Goal: Task Accomplishment & Management: Complete application form

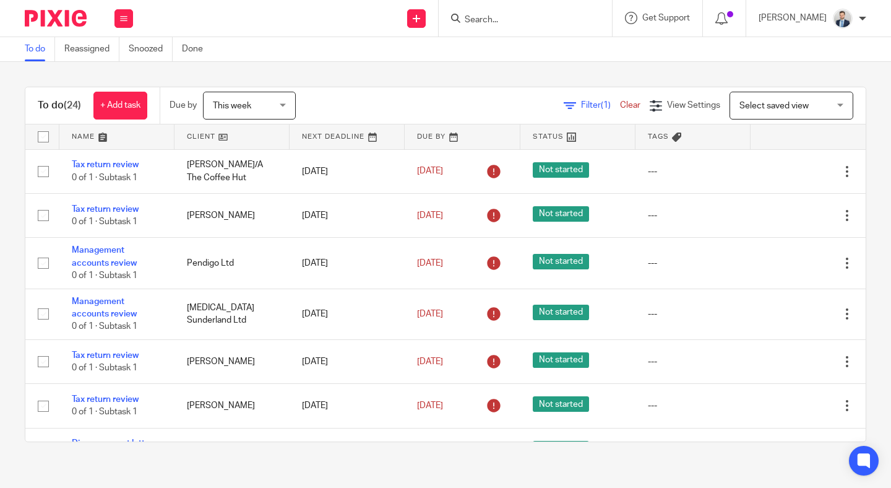
click at [521, 16] on input "Search" at bounding box center [518, 20] width 111 height 11
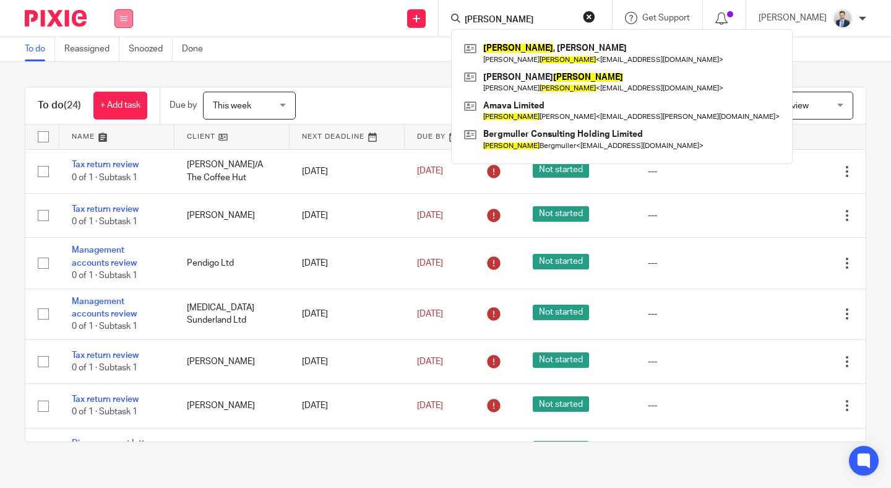
type input "martin"
click at [123, 11] on button at bounding box center [123, 18] width 19 height 19
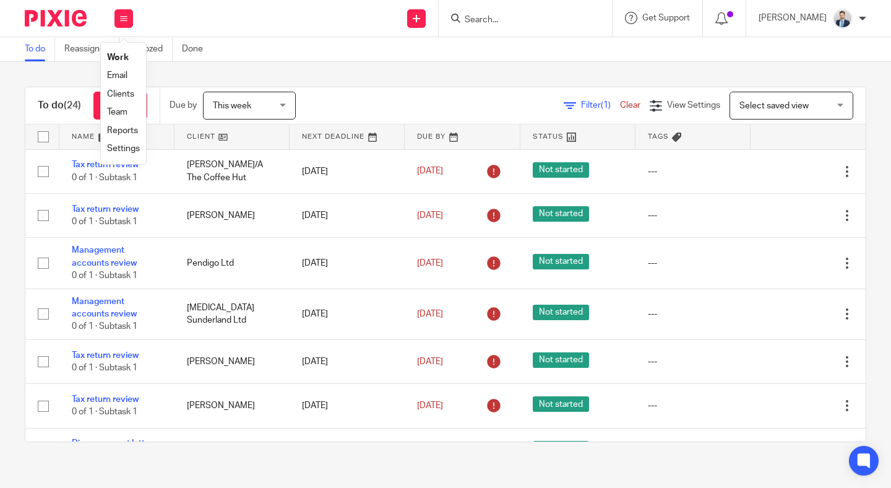
click at [123, 92] on link "Clients" at bounding box center [120, 94] width 27 height 9
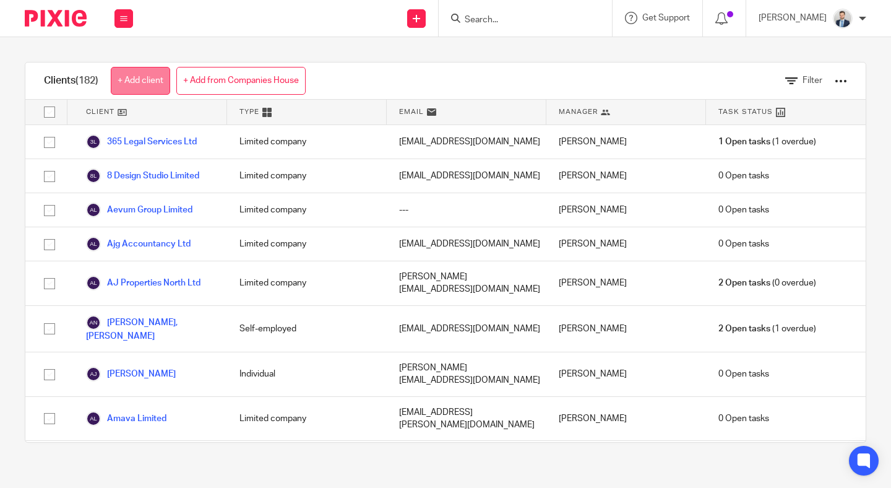
click at [147, 85] on link "+ Add client" at bounding box center [140, 81] width 59 height 28
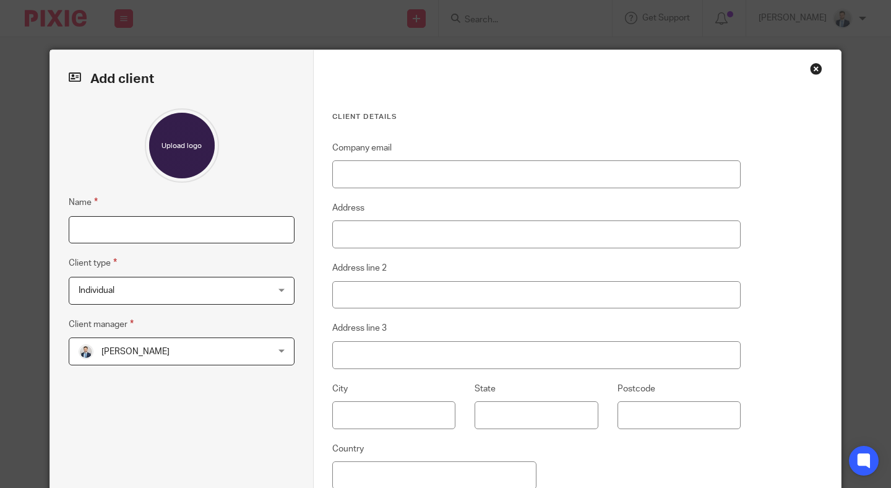
click at [181, 235] on input "Name" at bounding box center [182, 230] width 226 height 28
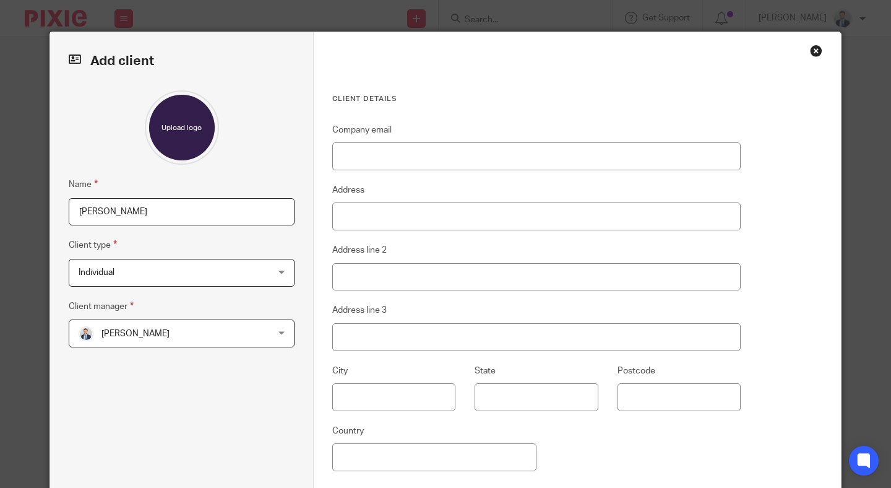
scroll to position [141, 0]
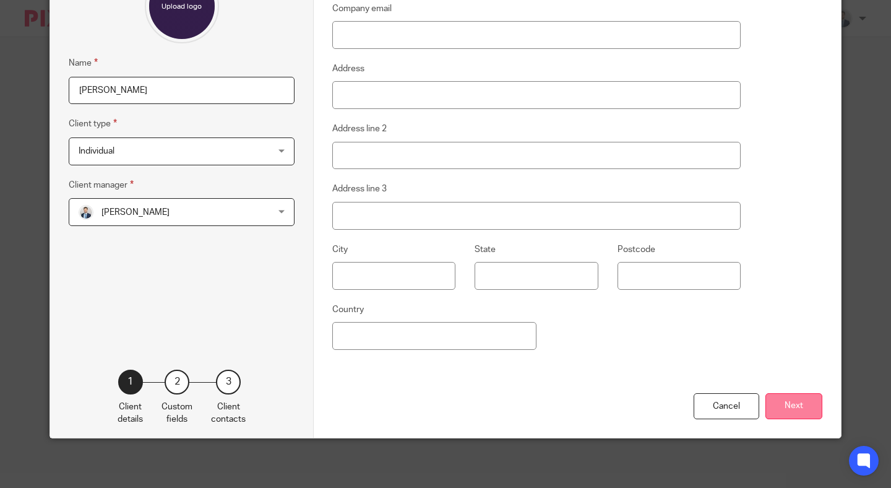
type input "[PERSON_NAME]"
click at [781, 405] on button "Next" at bounding box center [793, 406] width 57 height 27
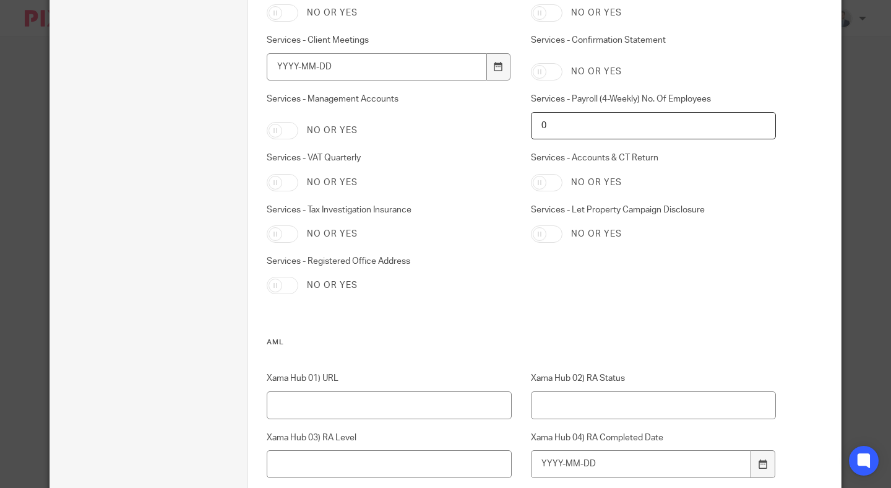
scroll to position [2338, 0]
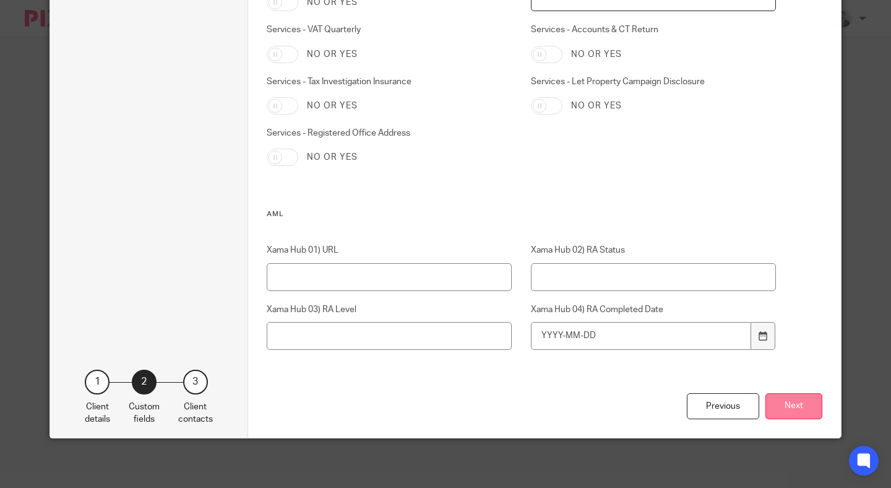
click at [793, 401] on button "Next" at bounding box center [793, 406] width 57 height 27
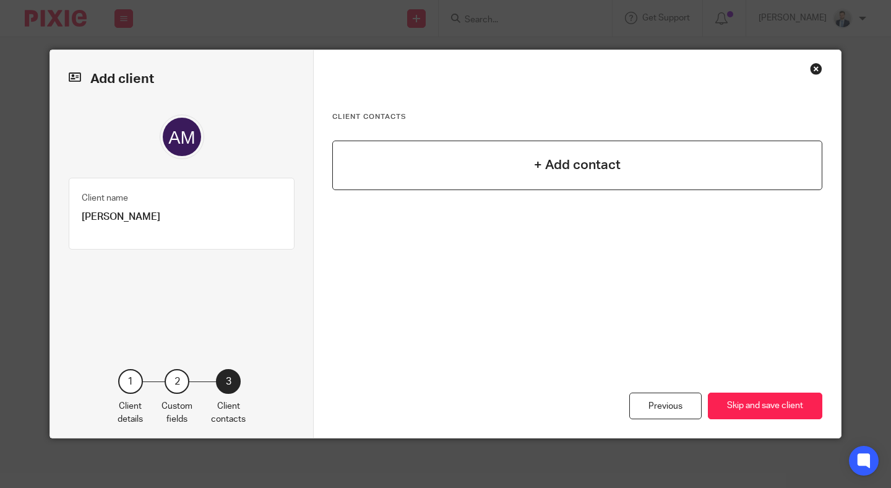
click at [585, 149] on div "+ Add contact" at bounding box center [577, 165] width 490 height 50
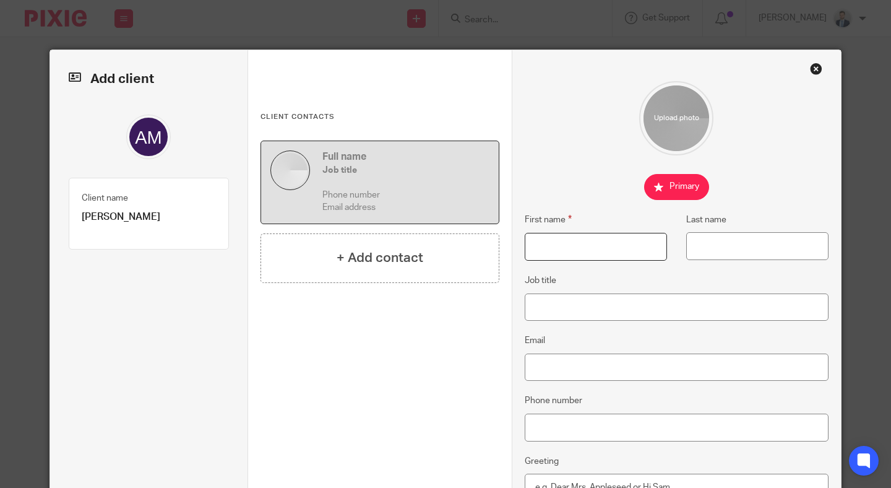
click at [547, 244] on input "First name" at bounding box center [596, 247] width 142 height 28
type input "Anne"
click at [733, 258] on input "Last name" at bounding box center [757, 246] width 142 height 28
type input "Martin"
click at [670, 287] on fieldset "Job title" at bounding box center [677, 297] width 304 height 48
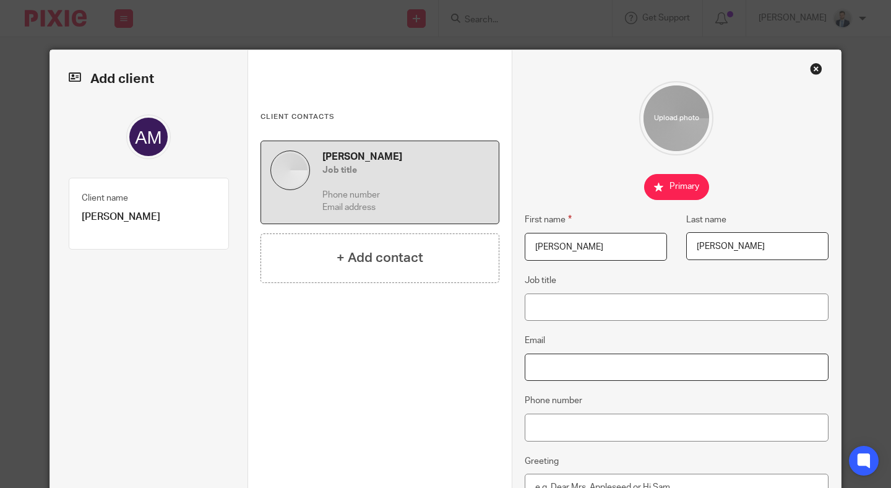
click at [564, 360] on input "Email" at bounding box center [677, 367] width 304 height 28
paste input "anne_martin@live.co.uk"
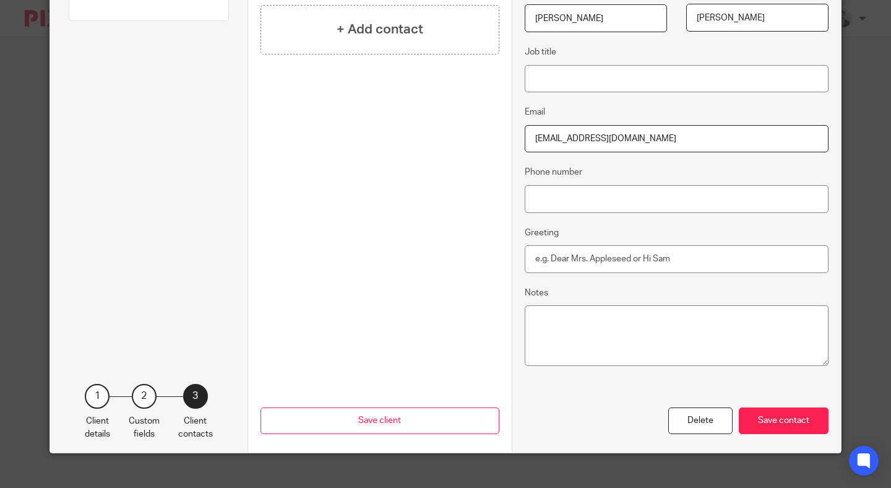
scroll to position [244, 0]
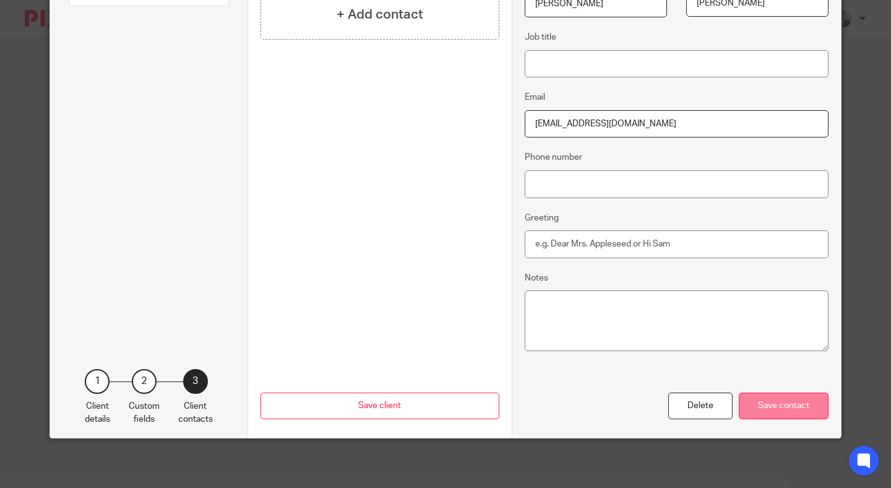
type input "anne_martin@live.co.uk"
click at [754, 403] on div "Save contact" at bounding box center [784, 405] width 90 height 27
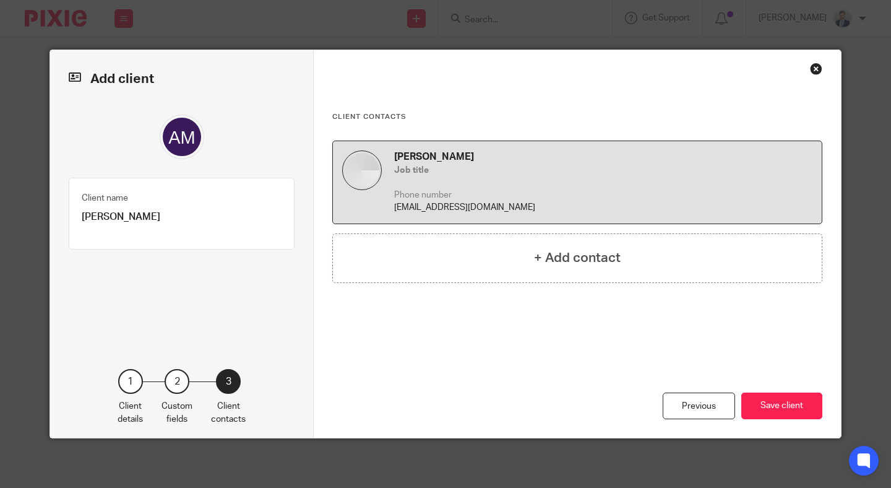
scroll to position [0, 0]
click at [754, 403] on button "Save client" at bounding box center [781, 405] width 81 height 27
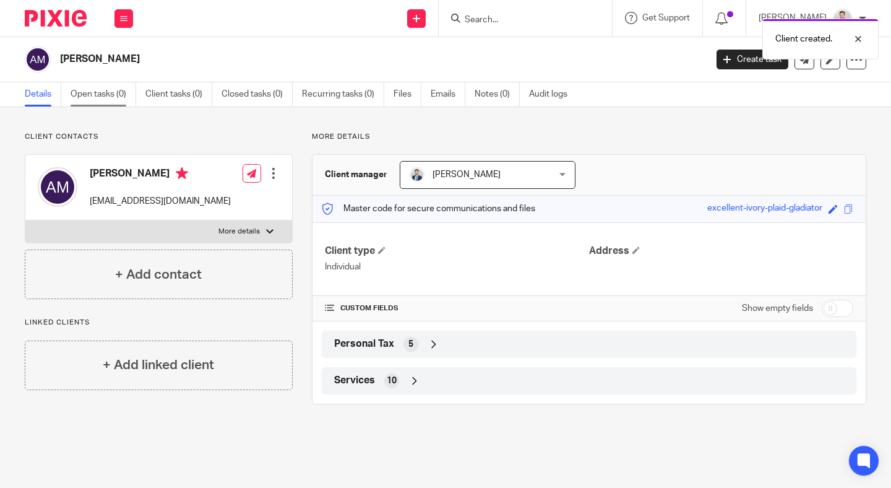
click at [94, 92] on link "Open tasks (0)" at bounding box center [104, 94] width 66 height 24
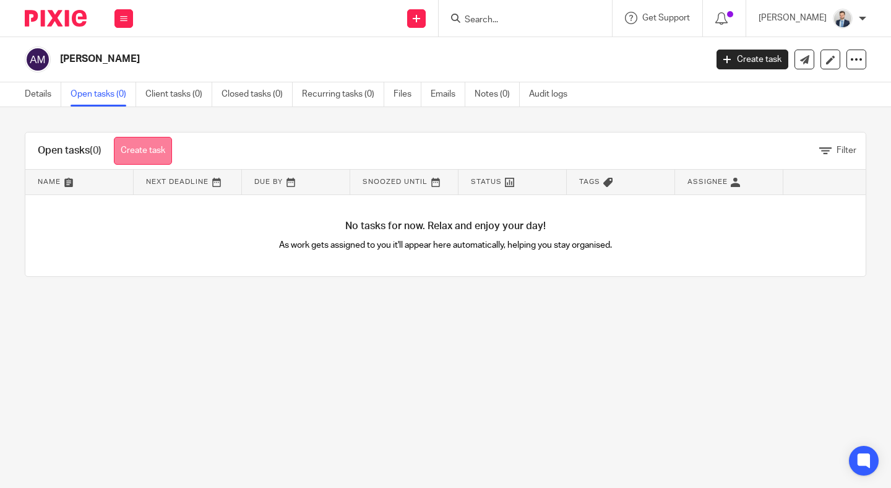
click at [150, 152] on link "Create task" at bounding box center [143, 151] width 58 height 28
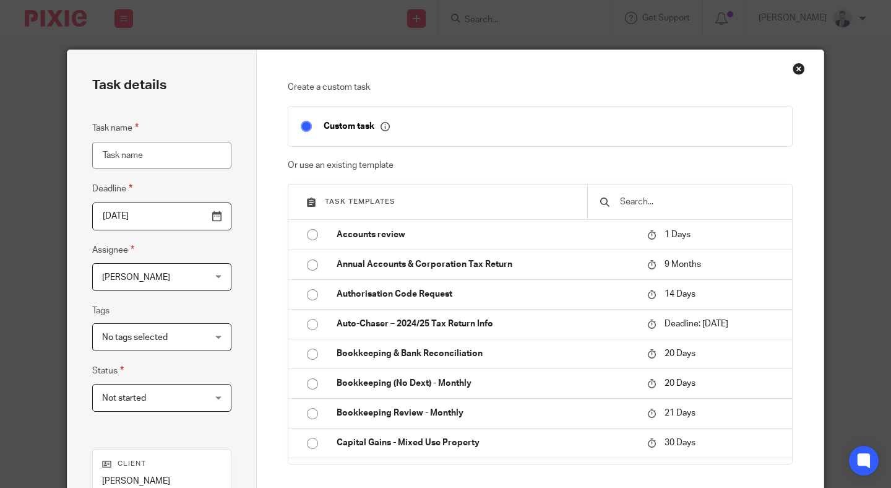
click at [682, 204] on input "text" at bounding box center [699, 202] width 161 height 14
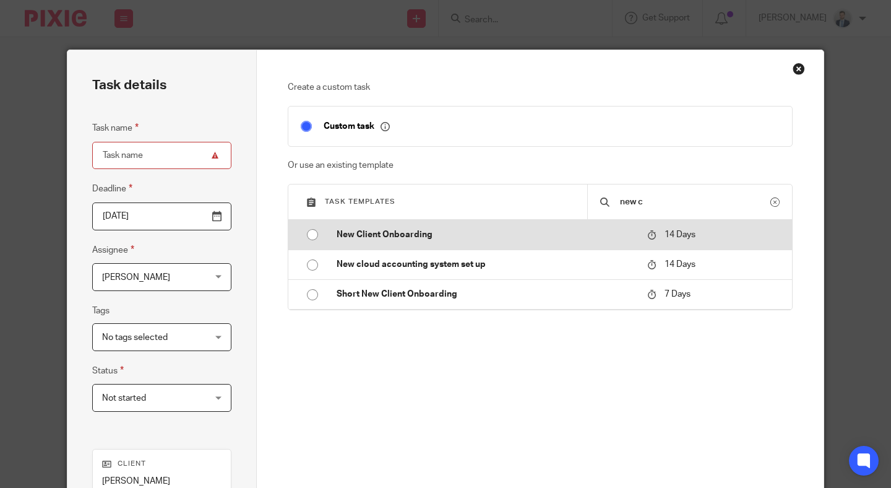
type input "new c"
click at [517, 237] on p "New Client Onboarding" at bounding box center [486, 234] width 298 height 12
type input "2025-10-26"
type input "New Client Onboarding"
checkbox input "false"
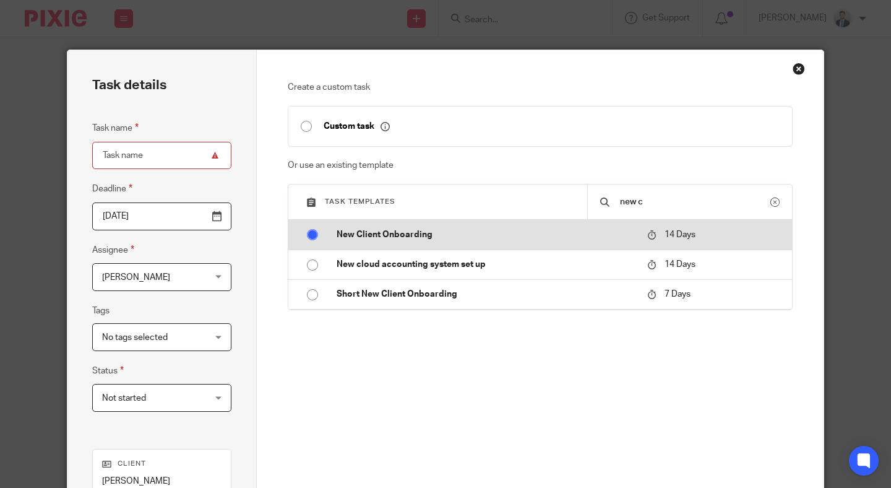
radio input "true"
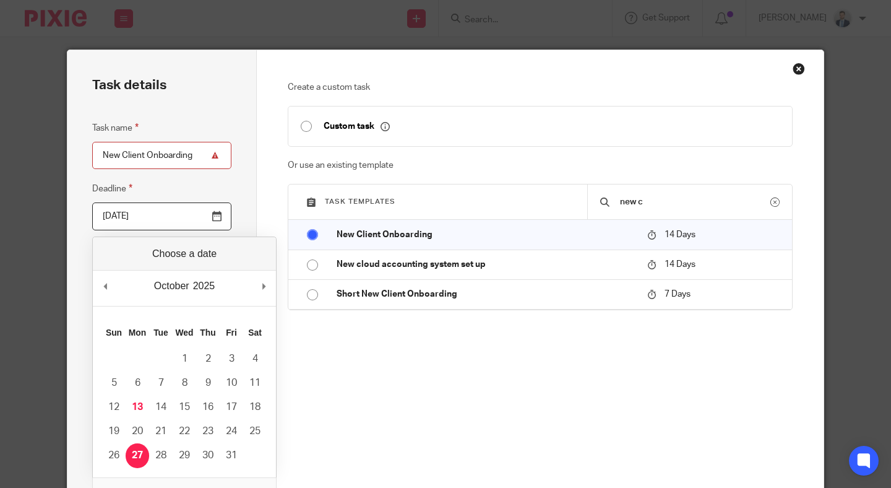
click at [183, 205] on input "2025-10-26" at bounding box center [161, 216] width 139 height 28
click at [206, 204] on input "2025-10-15" at bounding box center [161, 216] width 139 height 28
type input "2025-10-16"
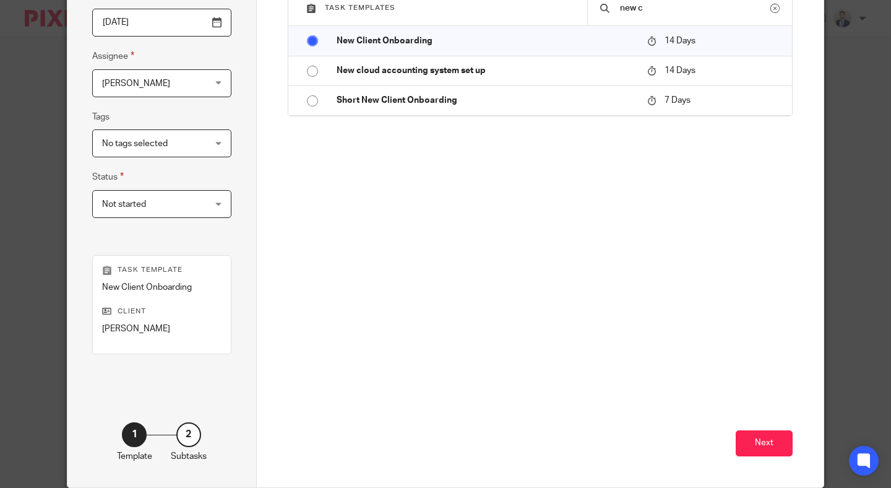
scroll to position [195, 0]
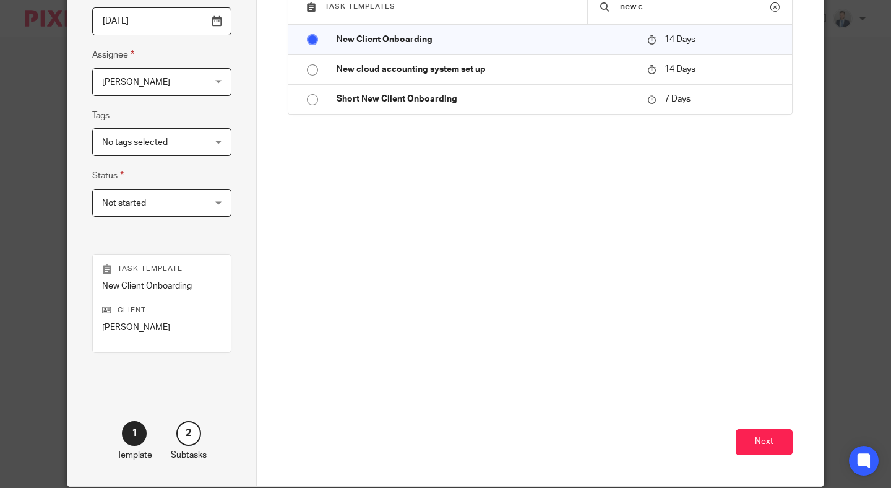
click at [761, 425] on div "Next" at bounding box center [541, 382] width 506 height 208
click at [761, 443] on button "Next" at bounding box center [764, 442] width 57 height 27
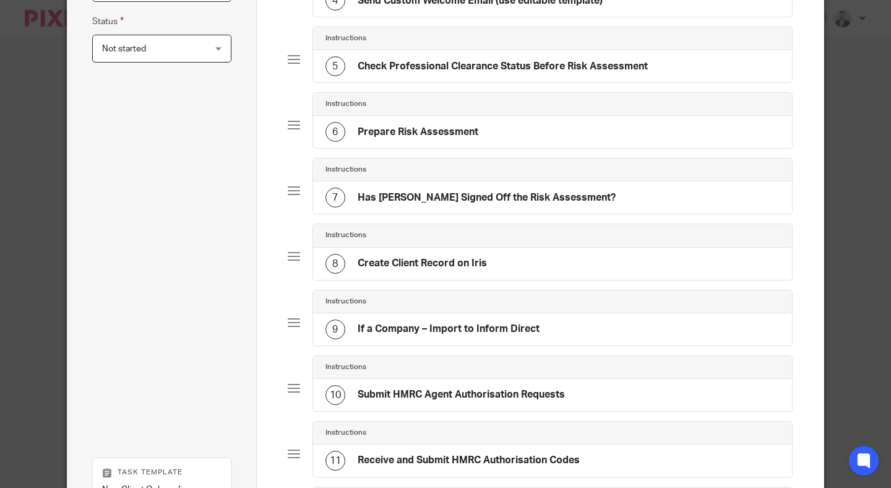
scroll to position [601, 0]
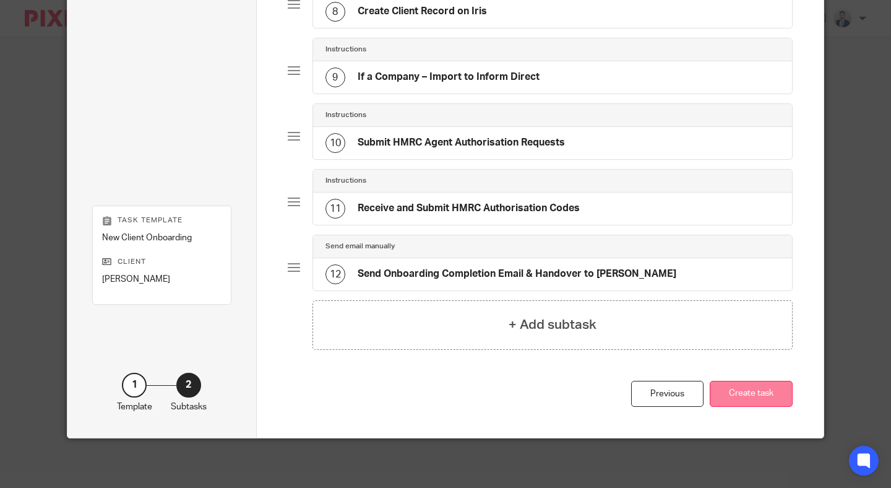
click at [761, 397] on button "Create task" at bounding box center [751, 394] width 83 height 27
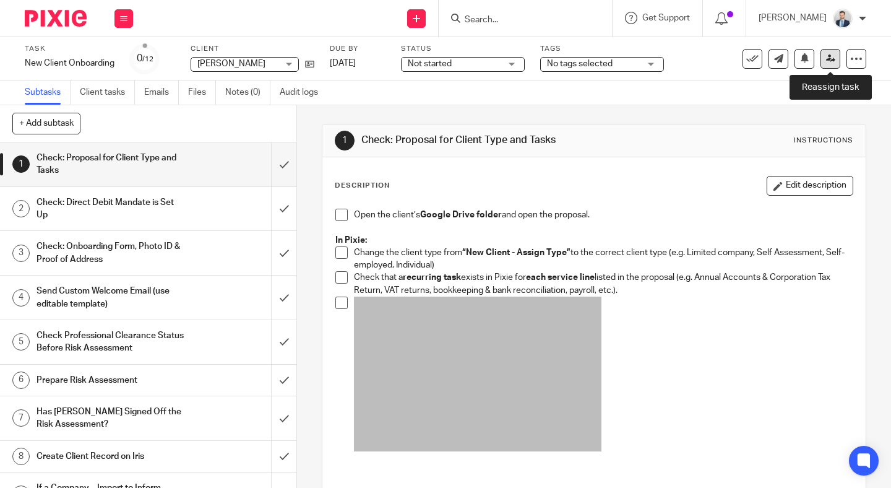
click at [826, 61] on icon at bounding box center [830, 58] width 9 height 9
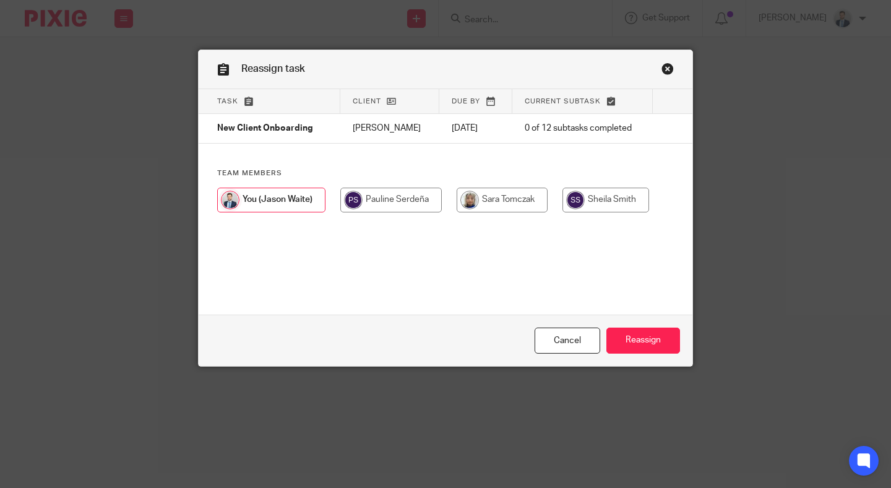
click at [600, 206] on input "radio" at bounding box center [605, 199] width 87 height 25
radio input "true"
click at [634, 331] on input "Reassign" at bounding box center [643, 340] width 74 height 27
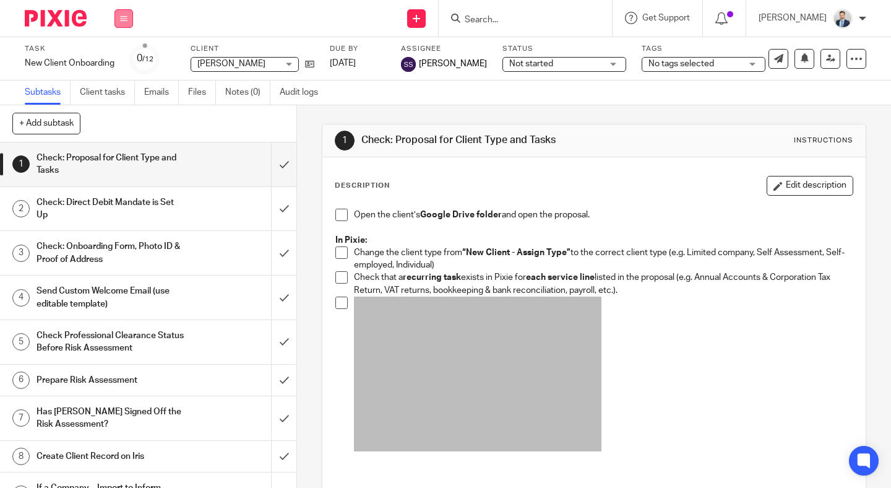
click at [131, 17] on button at bounding box center [123, 18] width 19 height 19
click at [119, 22] on button at bounding box center [123, 18] width 19 height 19
click at [119, 56] on link "Work" at bounding box center [118, 57] width 22 height 9
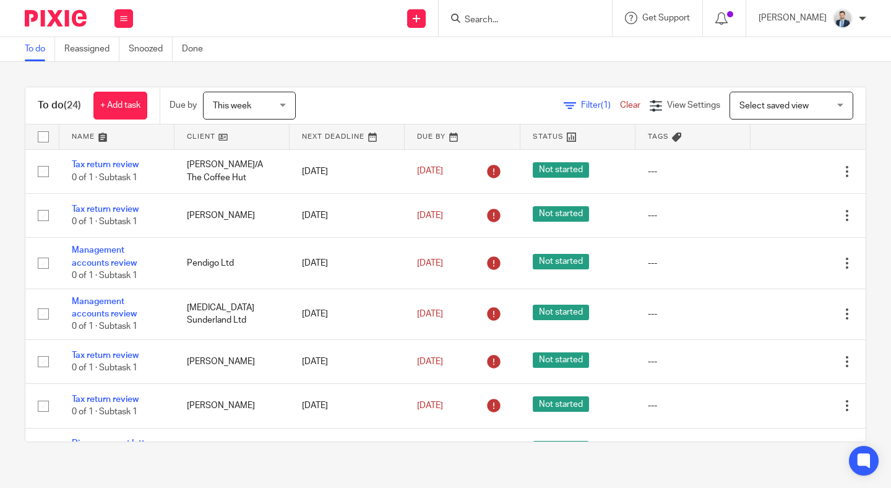
click at [536, 24] on input "Search" at bounding box center [518, 20] width 111 height 11
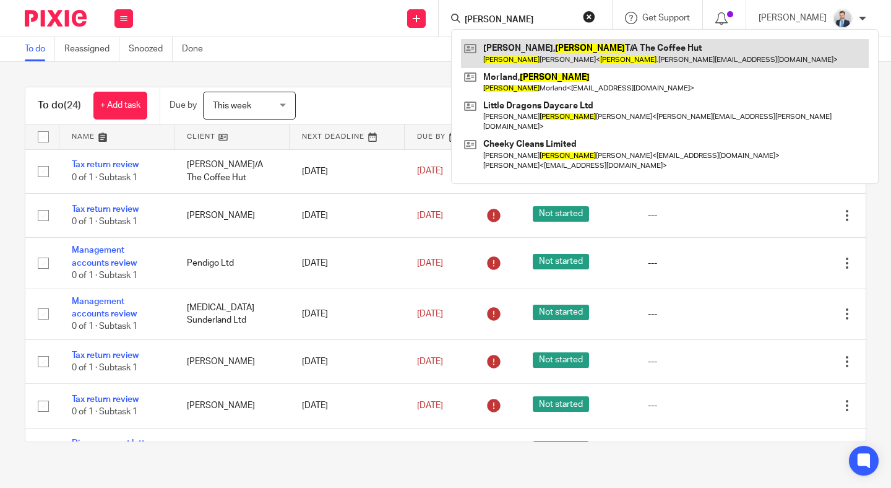
type input "[PERSON_NAME]"
click at [542, 46] on link at bounding box center [665, 53] width 408 height 28
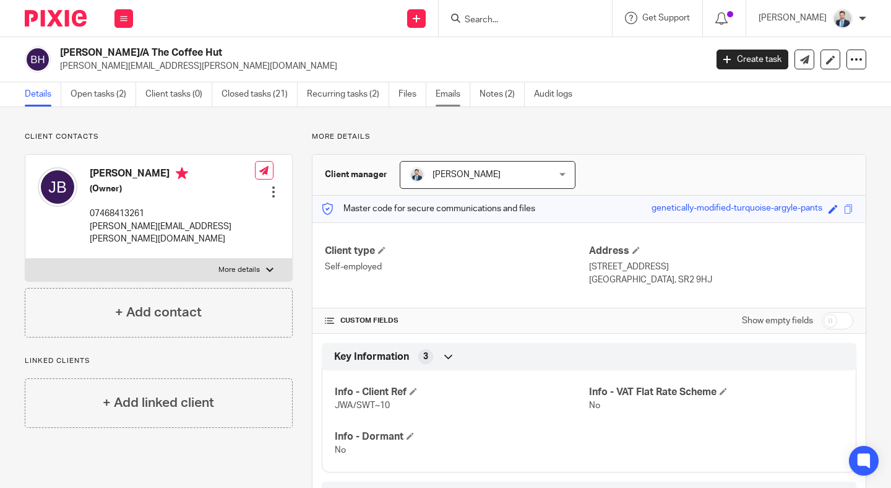
click at [455, 96] on link "Emails" at bounding box center [453, 94] width 35 height 24
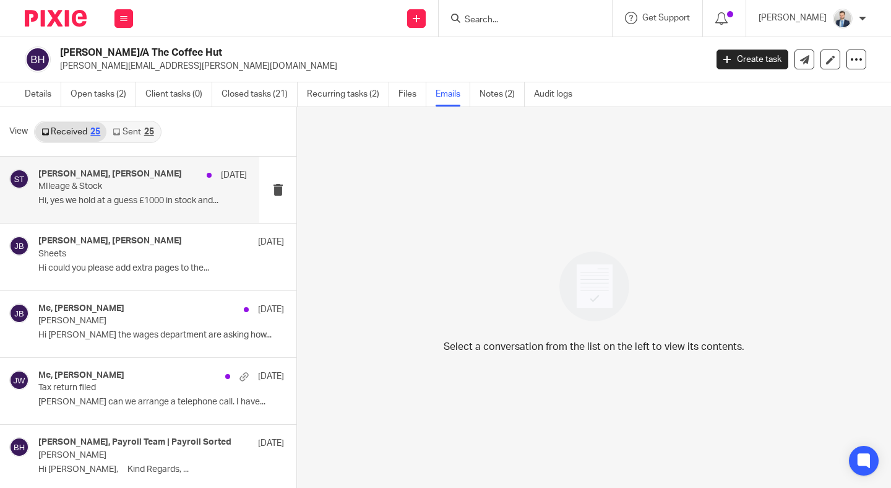
click at [130, 168] on div "Sara Tomczak, Janet Blasi 5 Oct MIleage & Stock Hi, yes we hold at a guess £100…" at bounding box center [129, 190] width 259 height 66
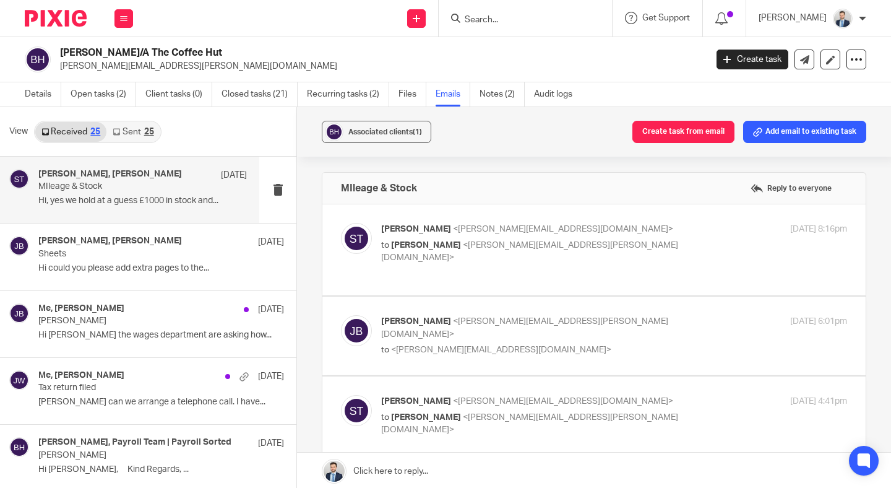
click at [641, 234] on p "Sara Tomczak <sara@waiteaccountants.co.uk>" at bounding box center [536, 229] width 311 height 13
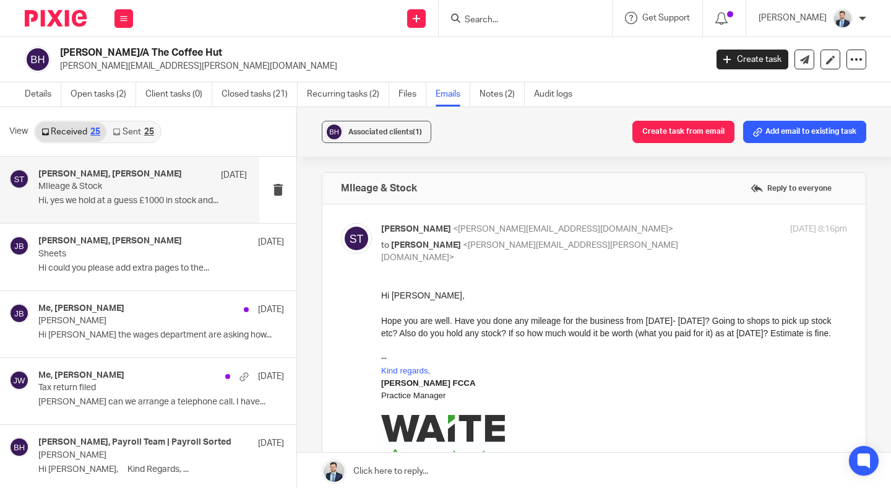
click at [641, 234] on p "Sara Tomczak <sara@waiteaccountants.co.uk>" at bounding box center [536, 229] width 311 height 13
checkbox input "false"
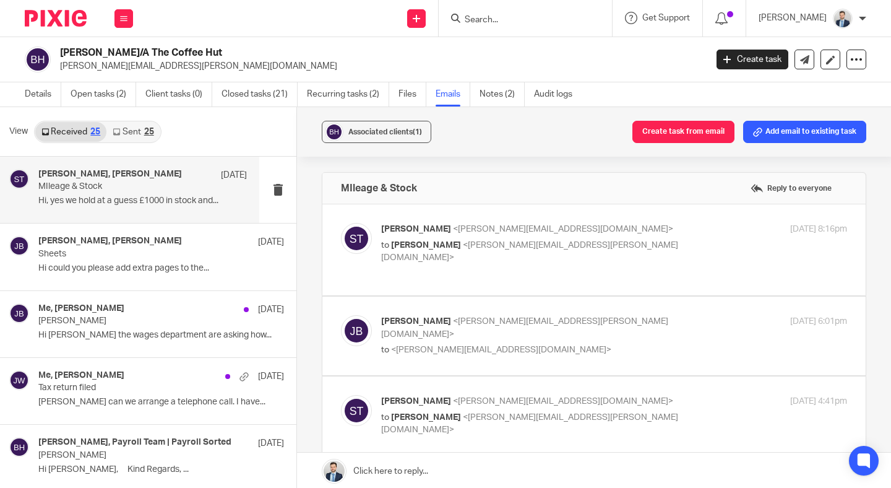
click at [613, 296] on label at bounding box center [593, 335] width 543 height 79
click at [341, 314] on input "checkbox" at bounding box center [340, 314] width 1 height 1
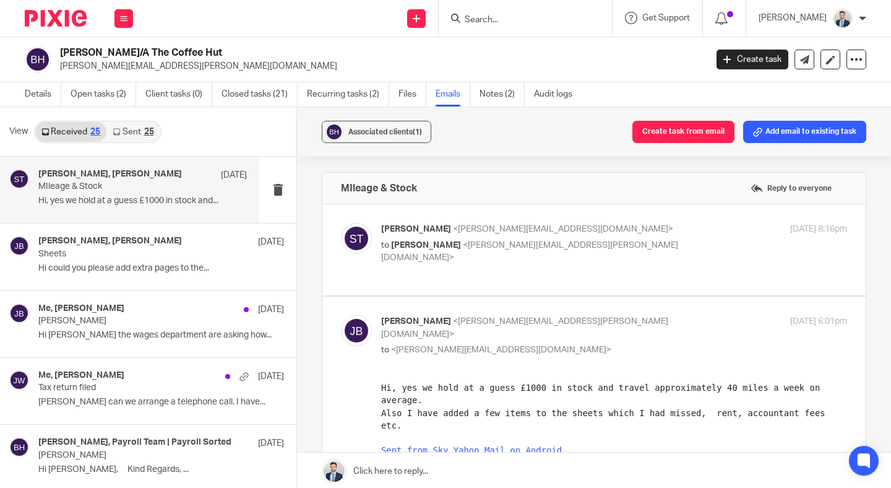
click at [613, 296] on label at bounding box center [593, 423] width 543 height 254
click at [341, 314] on input "checkbox" at bounding box center [340, 314] width 1 height 1
checkbox input "false"
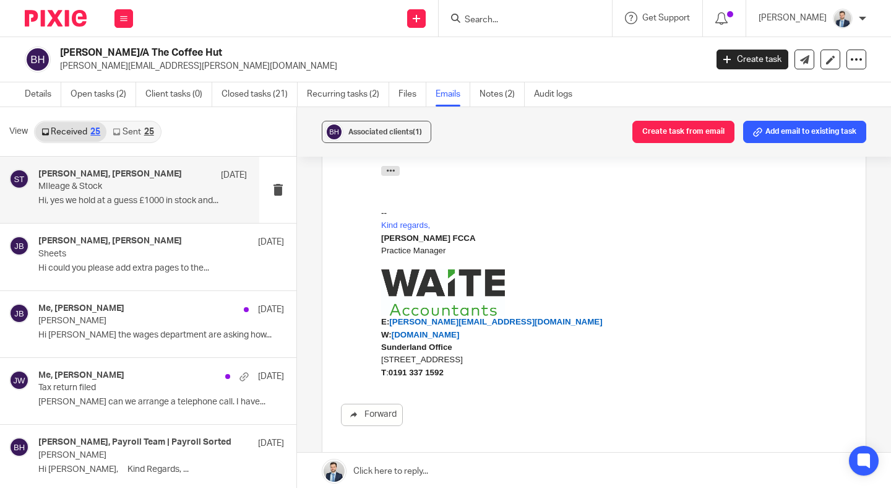
scroll to position [465, 0]
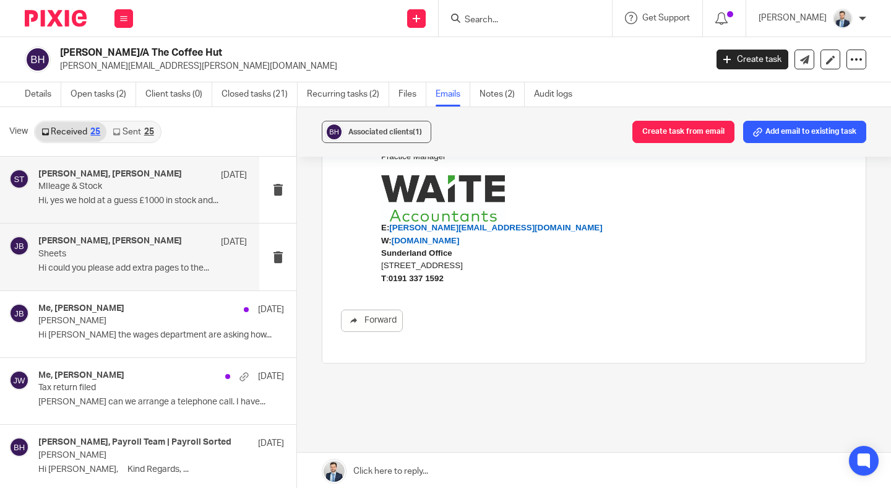
click at [153, 269] on p "Hi could you please add extra pages to the..." at bounding box center [142, 268] width 209 height 11
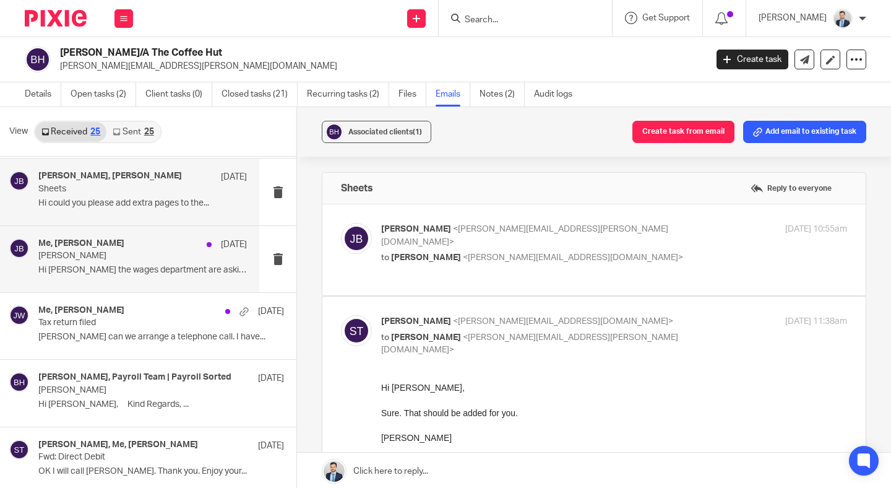
scroll to position [68, 0]
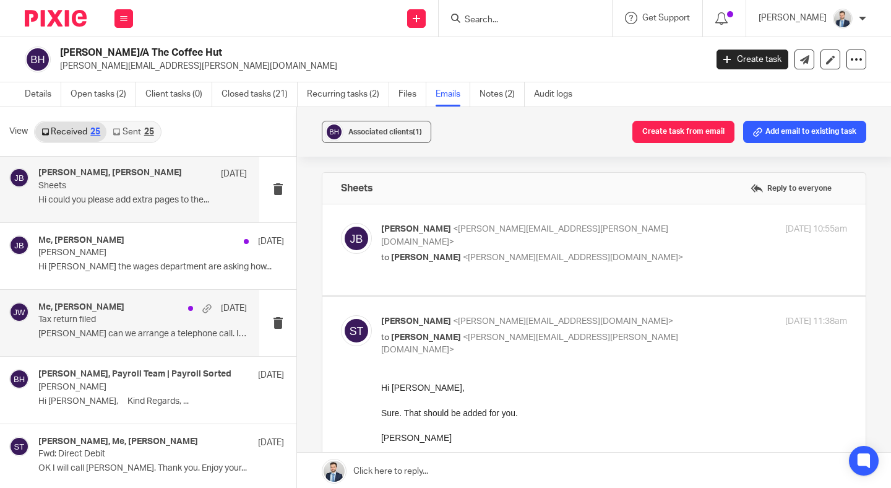
click at [163, 315] on p "Tax return filed" at bounding box center [121, 319] width 167 height 11
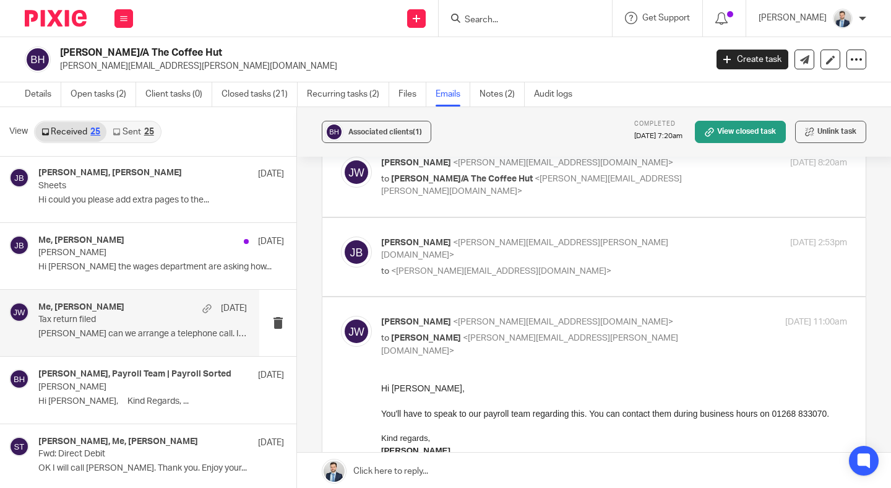
scroll to position [43, 0]
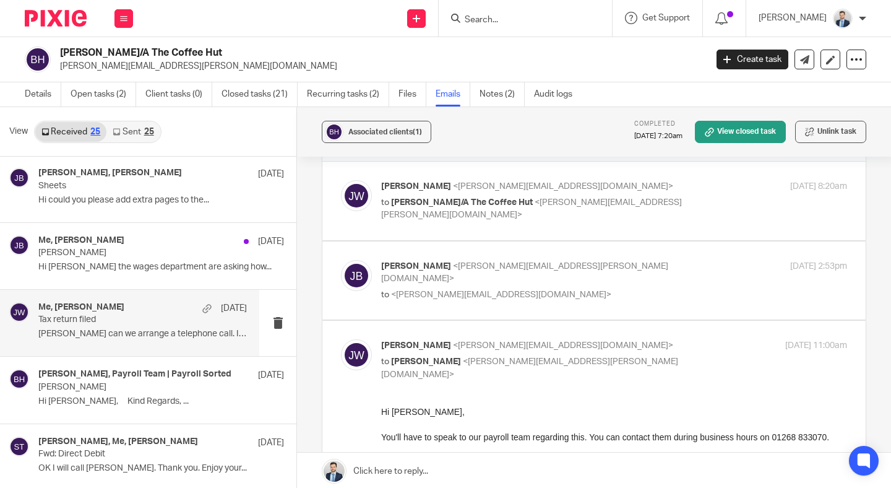
click at [591, 256] on label at bounding box center [593, 280] width 543 height 79
click at [341, 259] on input "checkbox" at bounding box center [340, 259] width 1 height 1
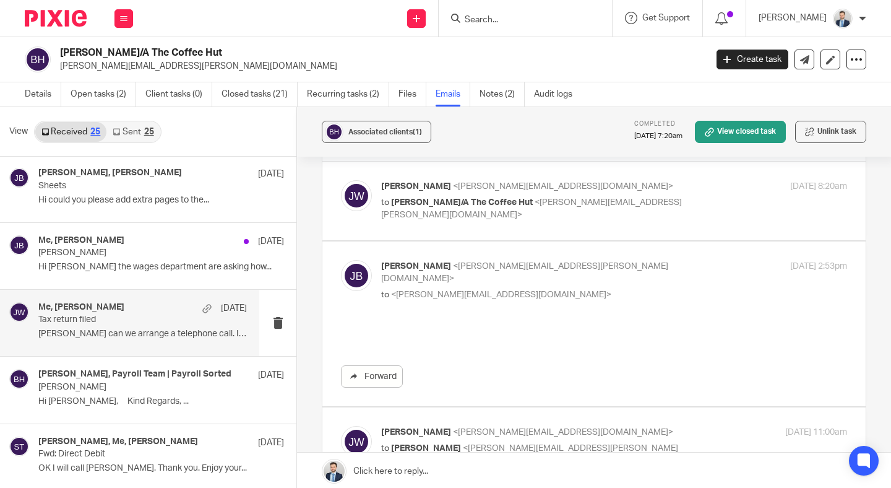
scroll to position [0, 0]
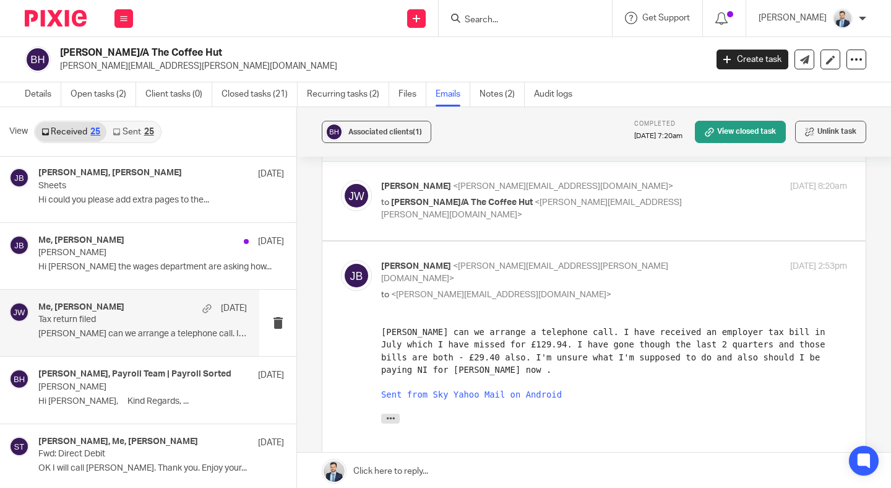
click at [591, 256] on label at bounding box center [593, 368] width 543 height 254
click at [341, 259] on input "checkbox" at bounding box center [340, 259] width 1 height 1
checkbox input "false"
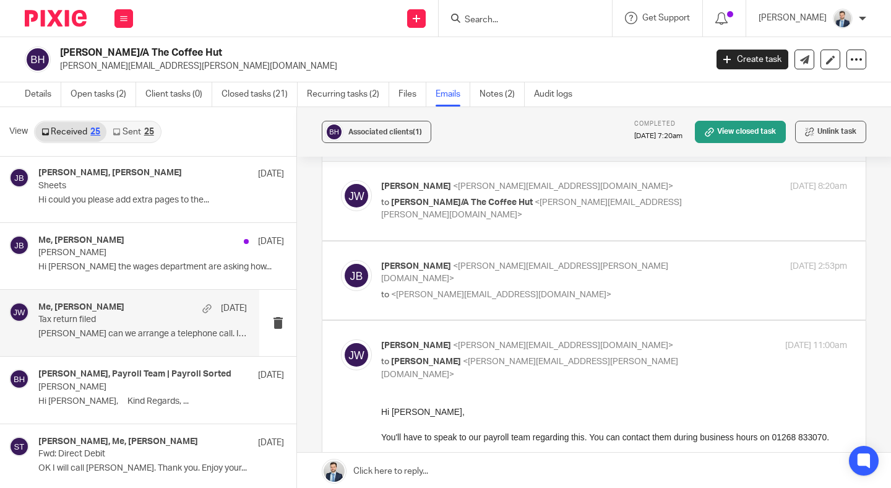
click at [654, 180] on p "Jason Waite <jason@waiteaccountants.co.uk>" at bounding box center [536, 186] width 311 height 13
checkbox input "true"
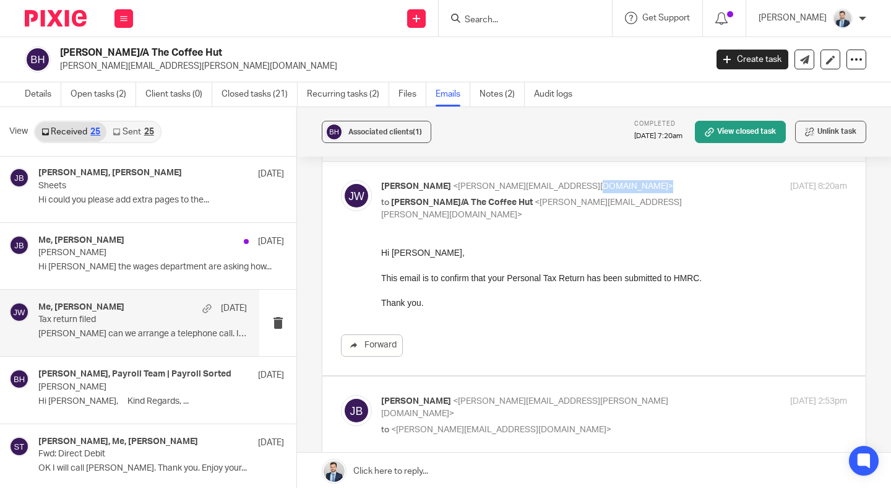
click at [654, 181] on p "Jason Waite <jason@waiteaccountants.co.uk>" at bounding box center [536, 186] width 311 height 13
click at [120, 20] on icon at bounding box center [123, 18] width 7 height 7
click at [121, 56] on link "Work" at bounding box center [117, 57] width 20 height 9
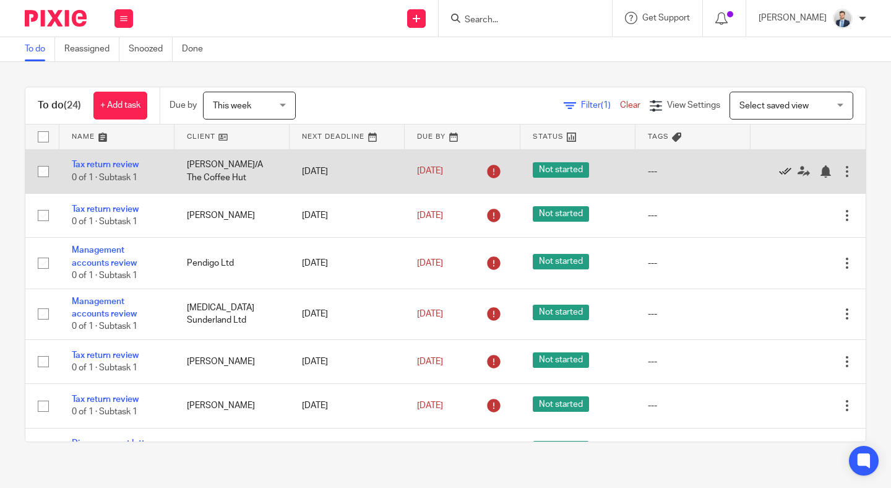
click at [785, 170] on icon at bounding box center [785, 171] width 12 height 12
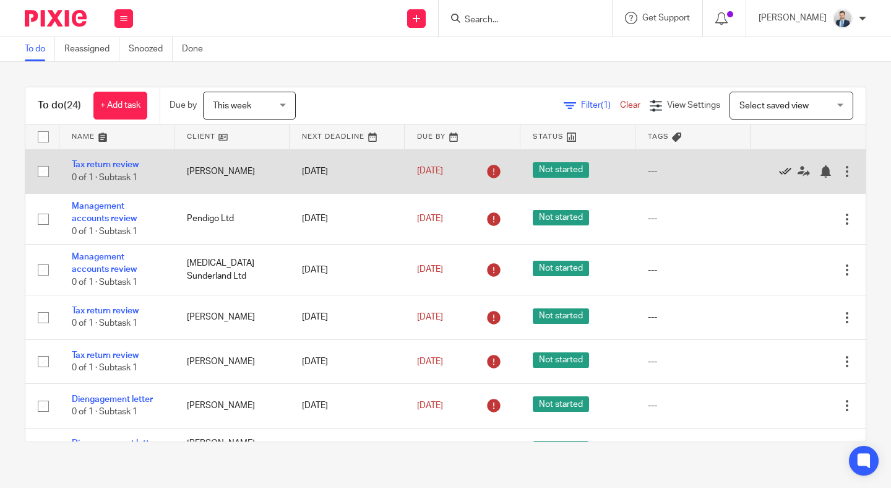
click at [787, 170] on icon at bounding box center [785, 171] width 12 height 12
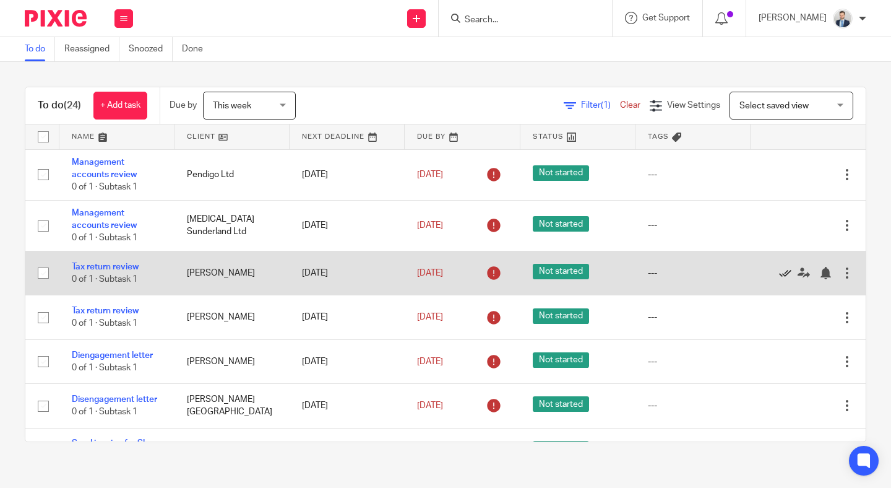
click at [781, 276] on icon at bounding box center [785, 273] width 12 height 12
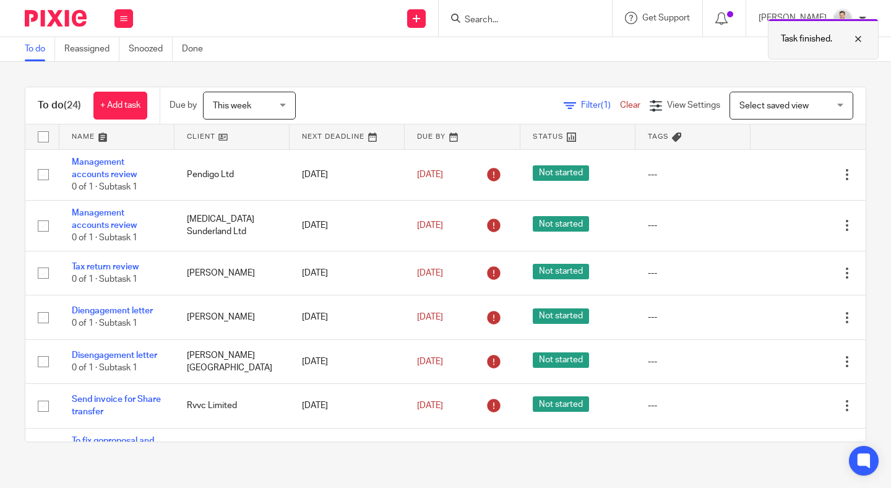
click at [855, 39] on div at bounding box center [848, 39] width 33 height 15
click at [728, 16] on icon at bounding box center [721, 18] width 12 height 12
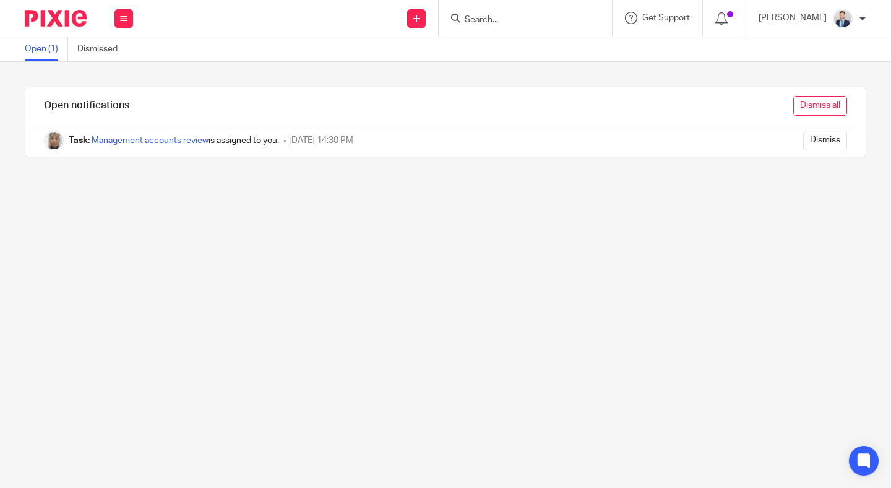
click at [826, 107] on input "Dismiss all" at bounding box center [820, 106] width 54 height 20
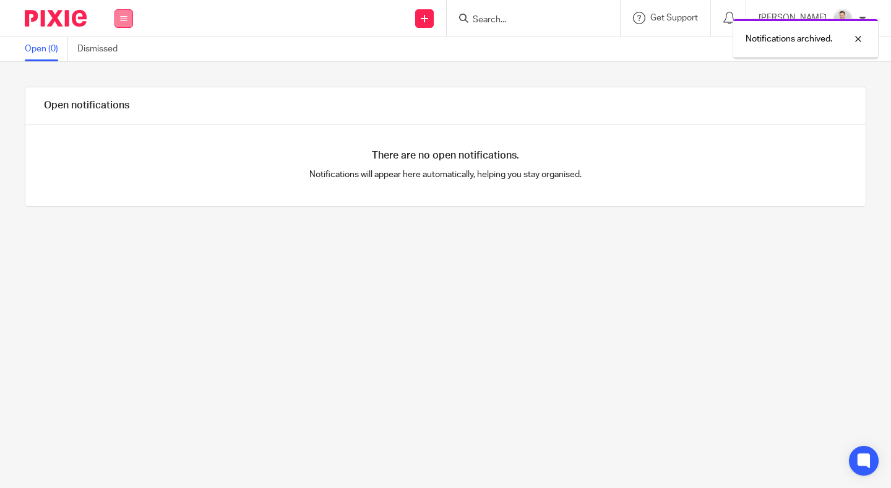
click at [126, 17] on icon at bounding box center [123, 18] width 7 height 7
click at [123, 55] on link "Work" at bounding box center [117, 57] width 20 height 9
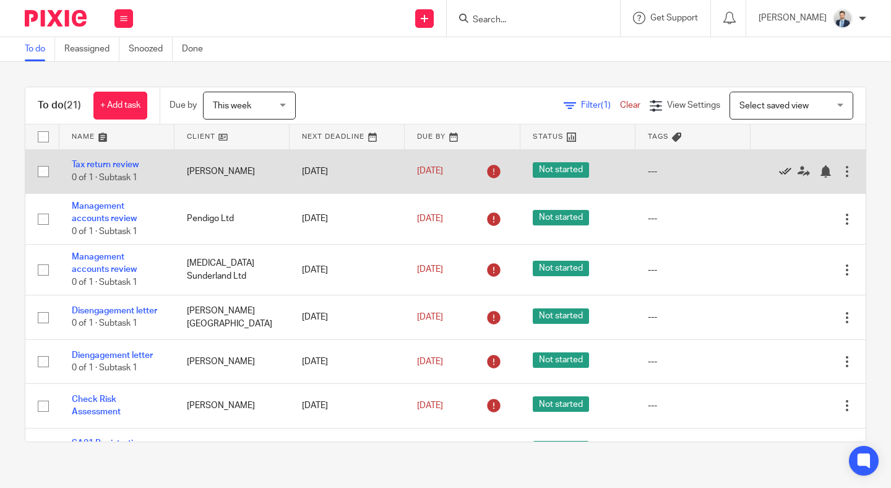
click at [785, 171] on icon at bounding box center [785, 171] width 12 height 12
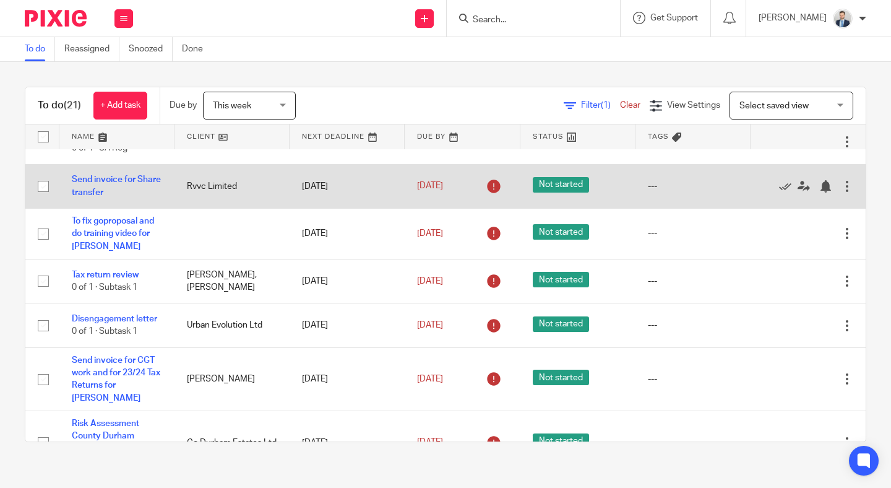
scroll to position [267, 0]
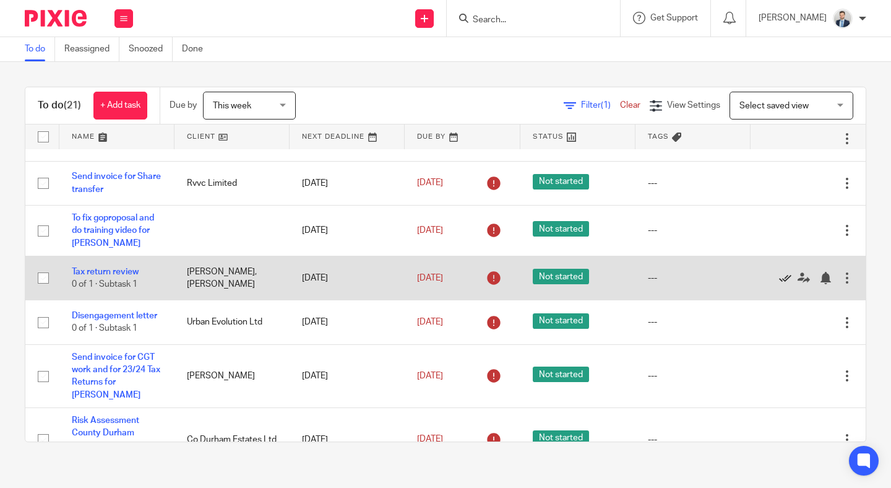
click at [780, 283] on icon at bounding box center [785, 278] width 12 height 12
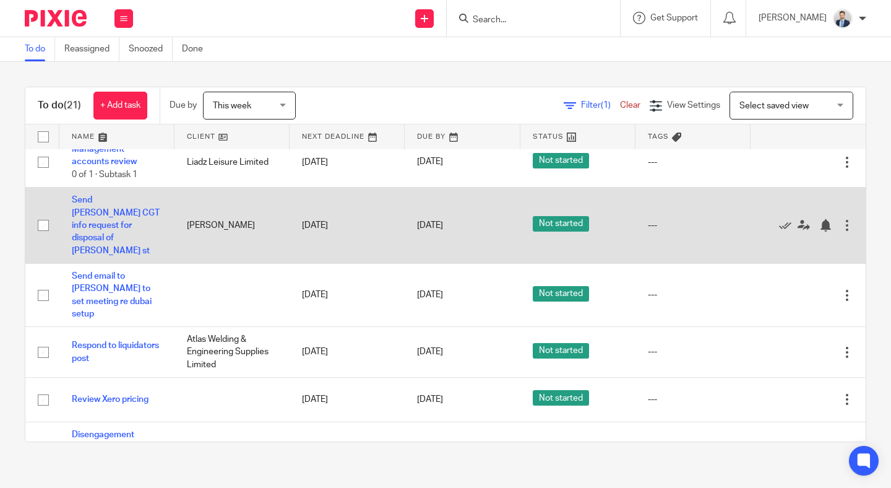
scroll to position [546, 0]
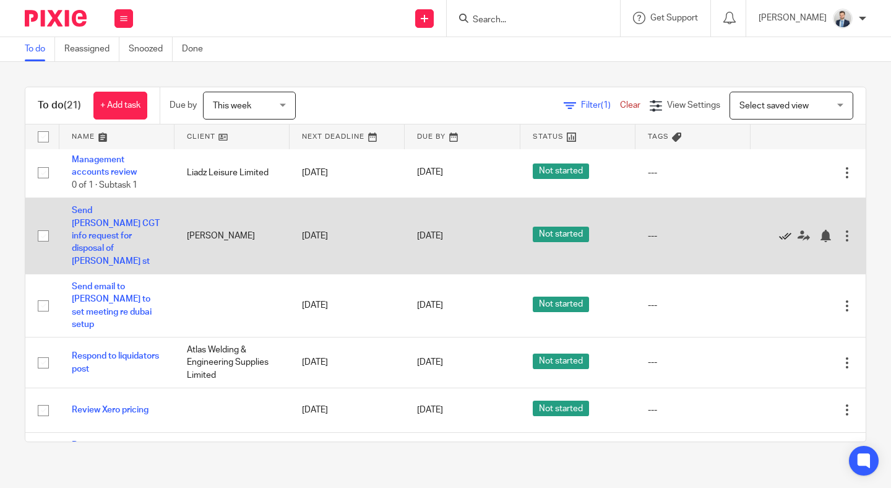
click at [783, 230] on icon at bounding box center [785, 236] width 12 height 12
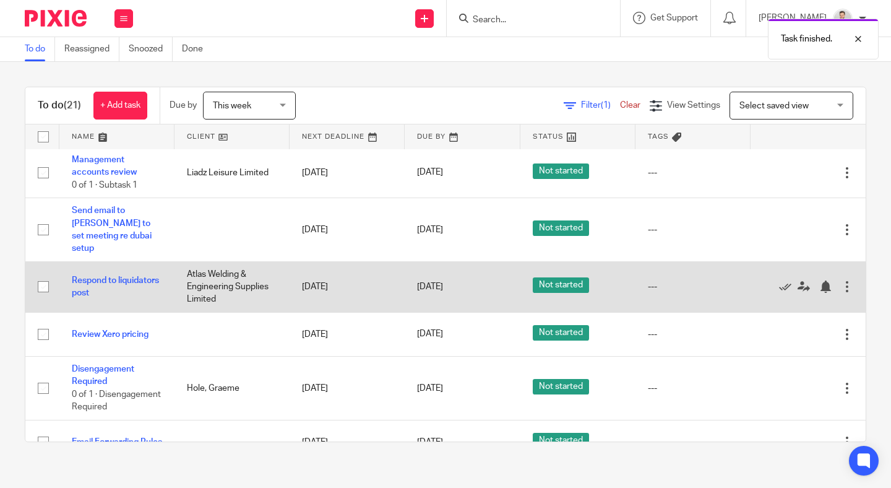
scroll to position [0, 0]
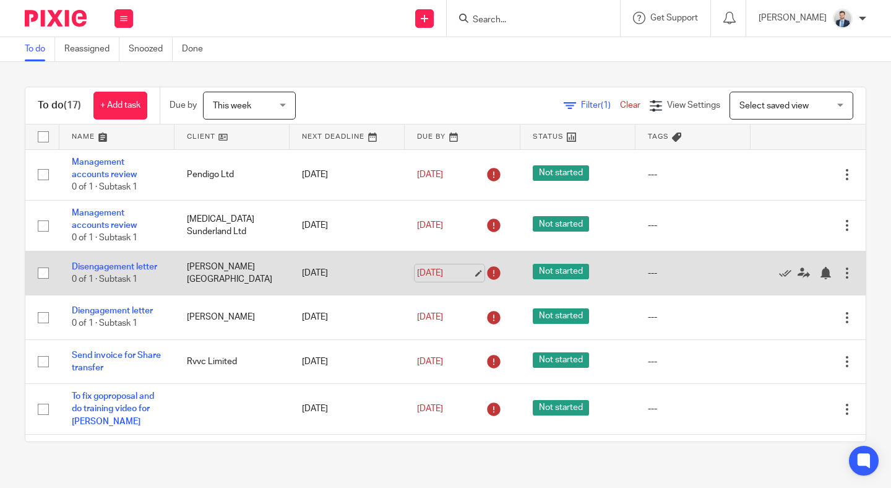
click at [460, 277] on link "9 Oct 2025" at bounding box center [445, 273] width 56 height 13
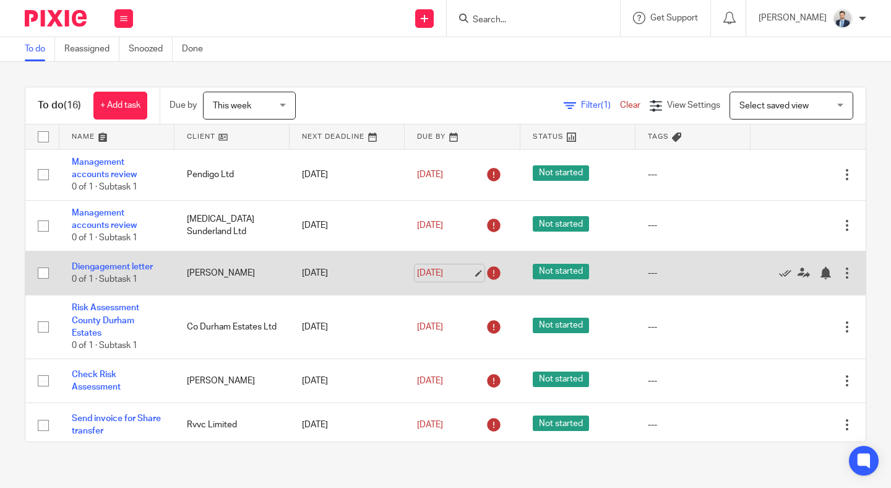
click at [454, 275] on link "[DATE]" at bounding box center [445, 273] width 56 height 13
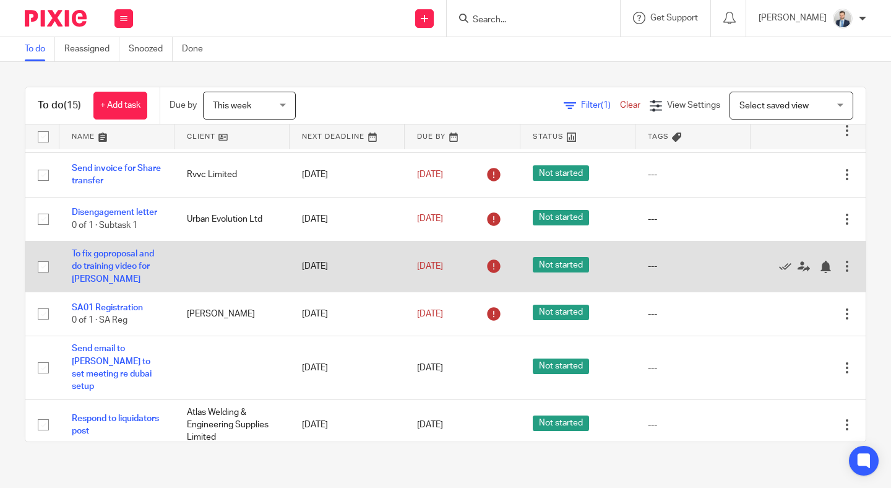
scroll to position [279, 0]
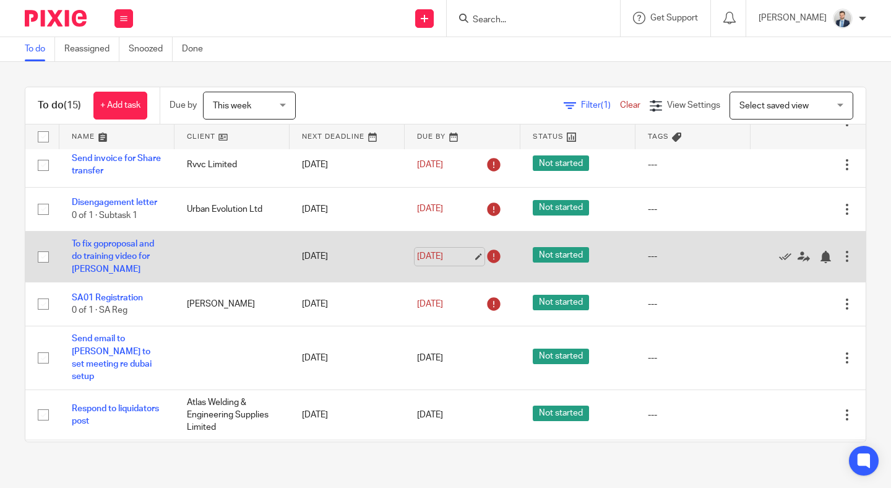
click at [428, 252] on link "[DATE]" at bounding box center [445, 256] width 56 height 13
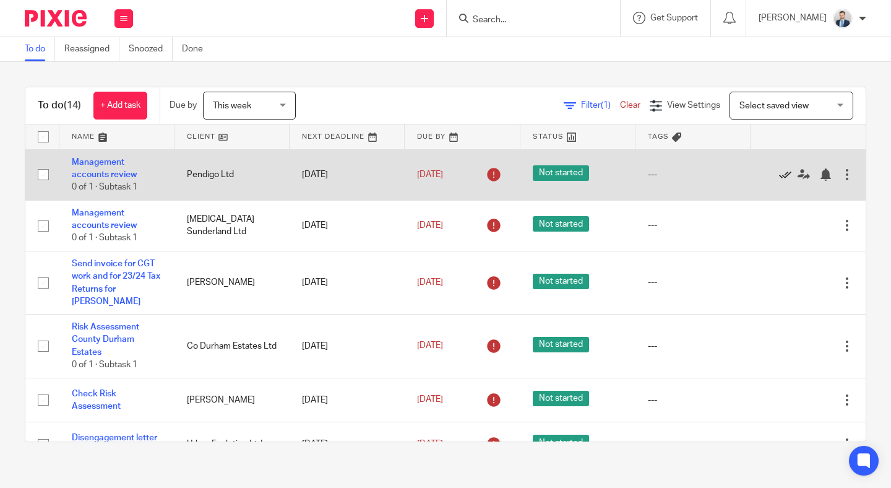
click at [785, 174] on icon at bounding box center [785, 174] width 12 height 12
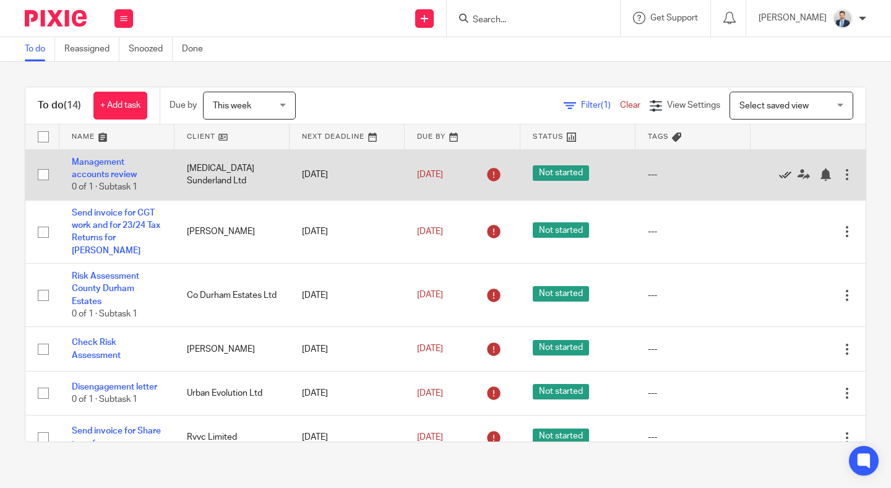
click at [786, 173] on icon at bounding box center [785, 174] width 12 height 12
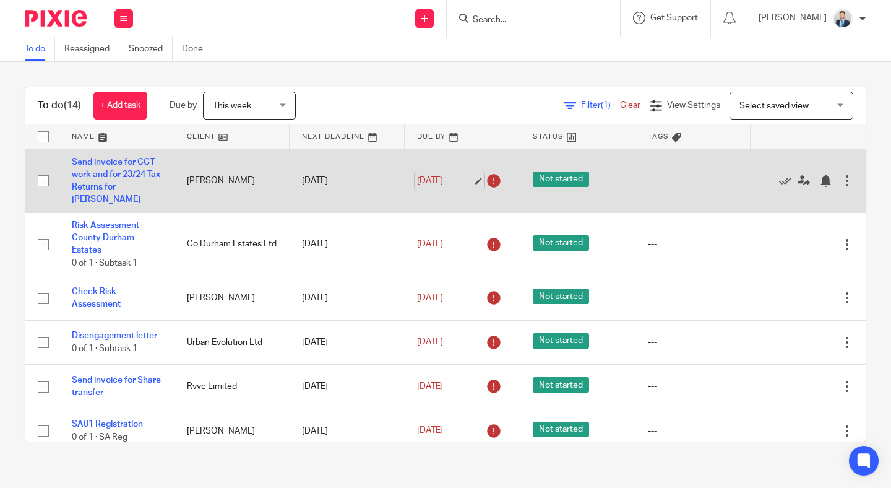
click at [447, 178] on link "10 Oct 2025" at bounding box center [445, 180] width 56 height 13
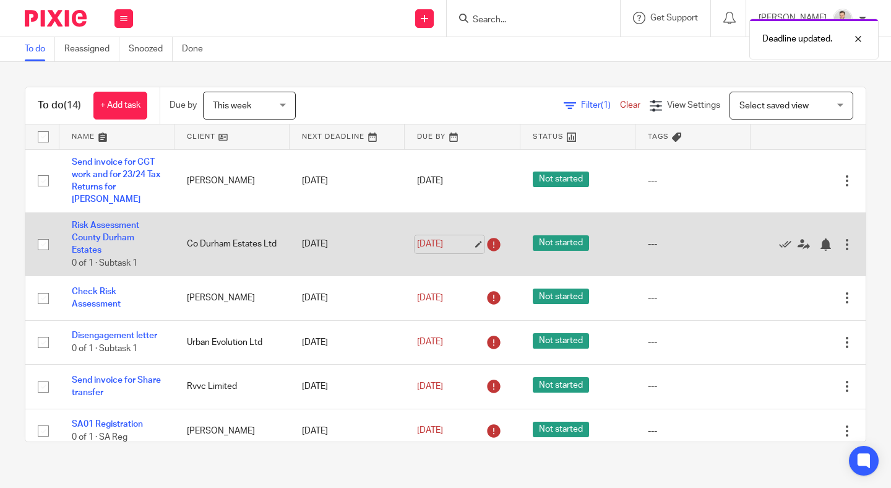
click at [450, 246] on link "10 Oct 2025" at bounding box center [445, 244] width 56 height 13
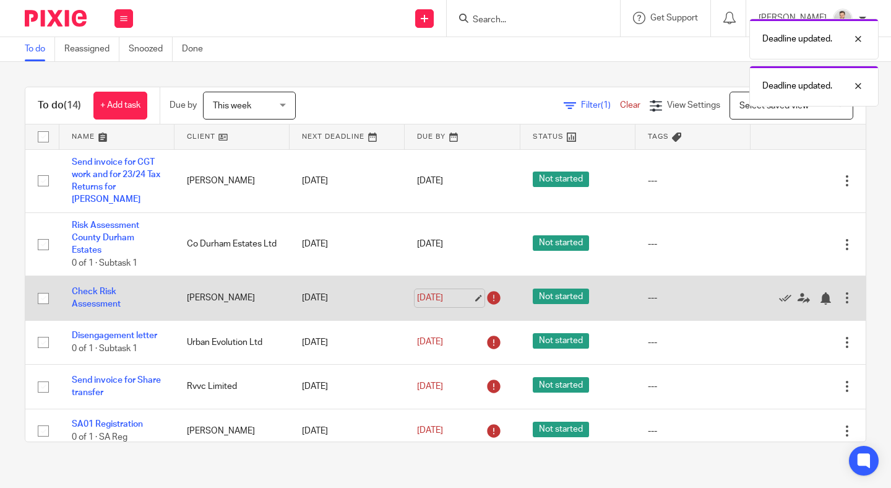
click at [449, 301] on link "10 Oct 2025" at bounding box center [445, 297] width 56 height 13
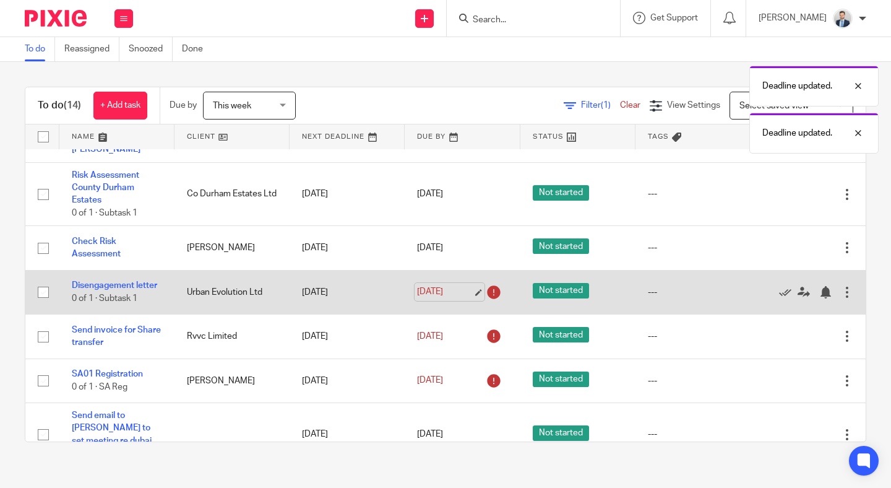
scroll to position [51, 0]
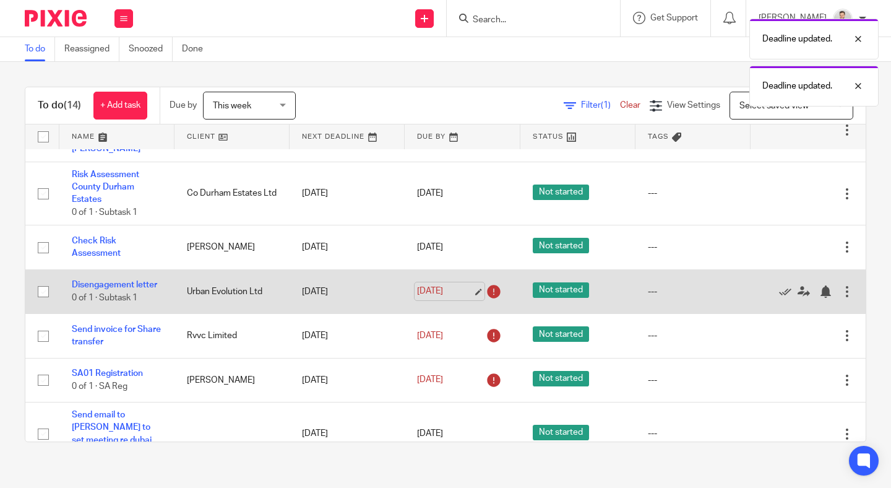
click at [449, 291] on link "10 Oct 2025" at bounding box center [445, 291] width 56 height 13
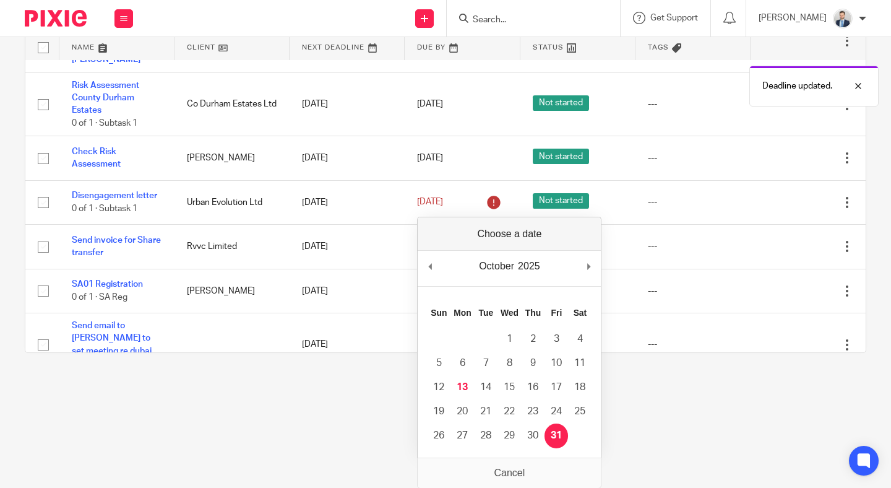
scroll to position [0, 0]
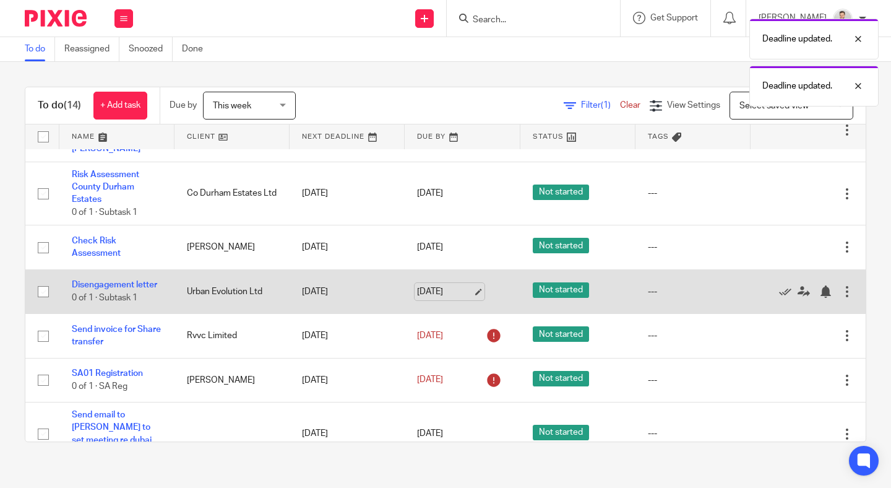
click at [437, 293] on link "30 Oct 2025" at bounding box center [445, 291] width 56 height 13
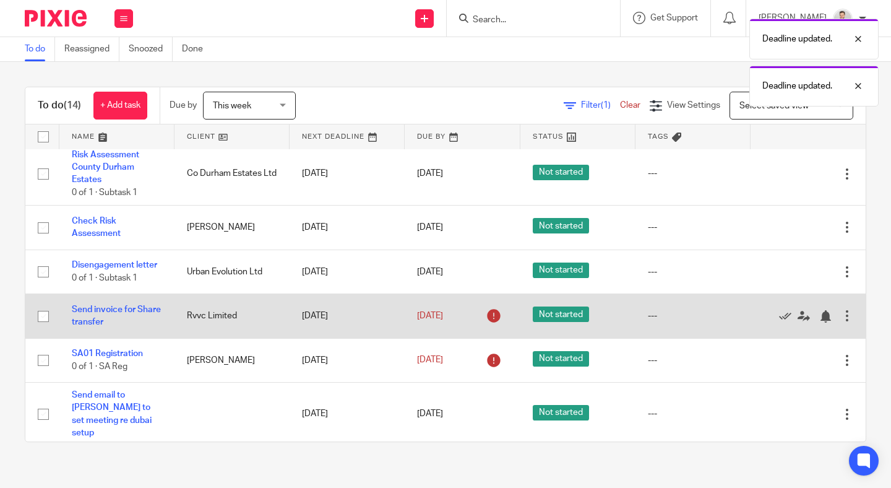
scroll to position [75, 0]
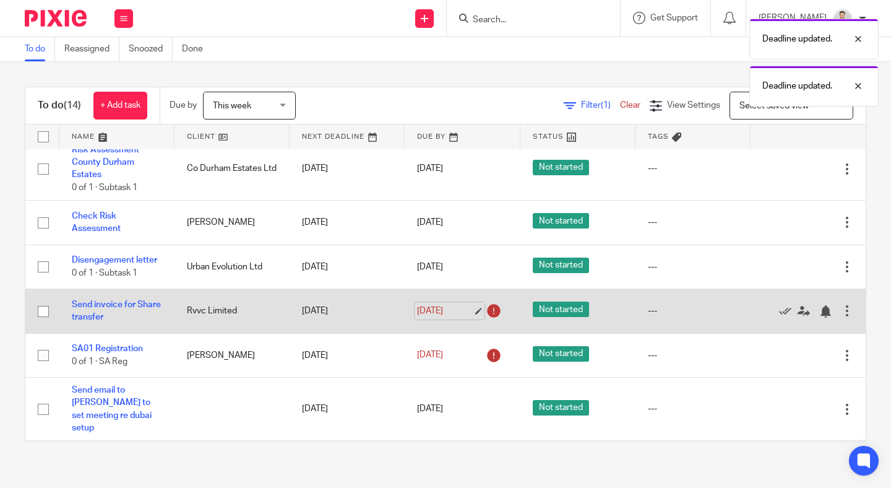
click at [457, 316] on link "10 Oct 2025" at bounding box center [445, 310] width 56 height 13
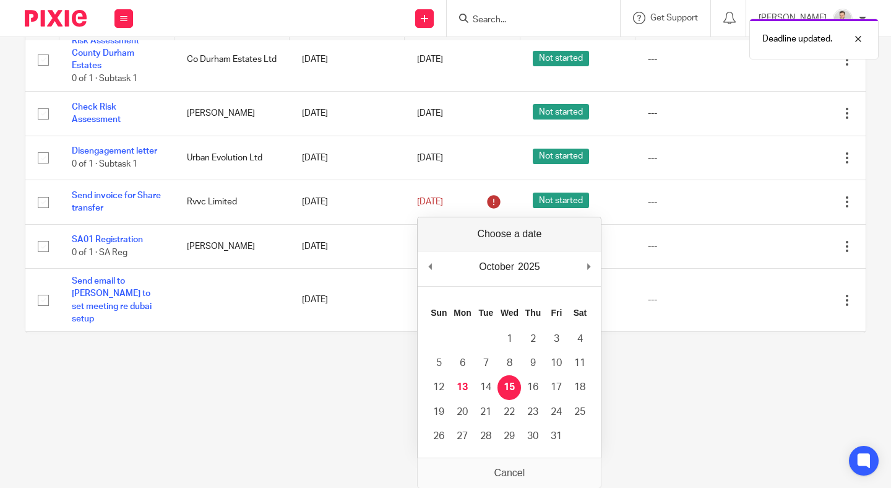
scroll to position [0, 0]
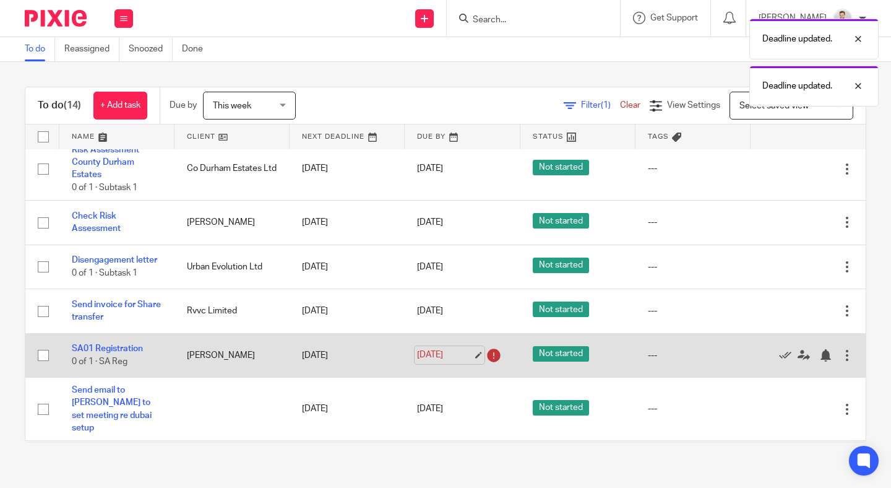
click at [446, 353] on link "10 Oct 2025" at bounding box center [445, 354] width 56 height 13
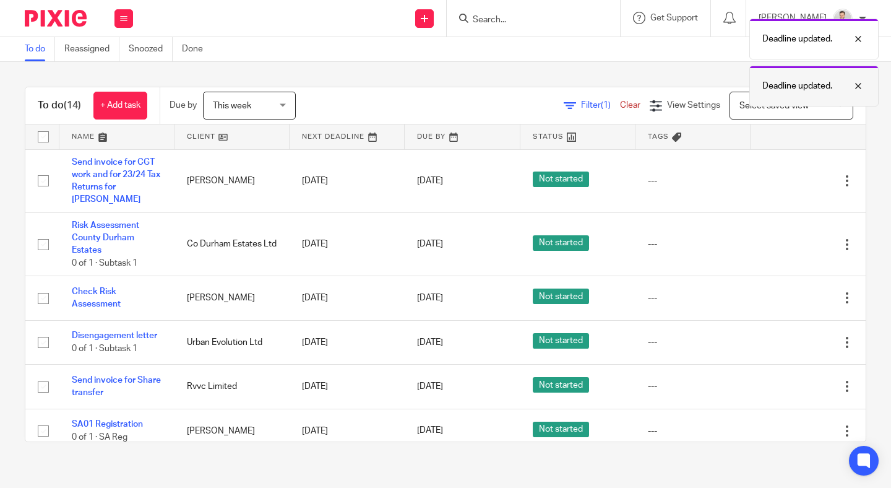
click at [861, 77] on div "Deadline updated." at bounding box center [813, 86] width 129 height 41
click at [860, 34] on div at bounding box center [848, 39] width 33 height 15
